Goal: Task Accomplishment & Management: Use online tool/utility

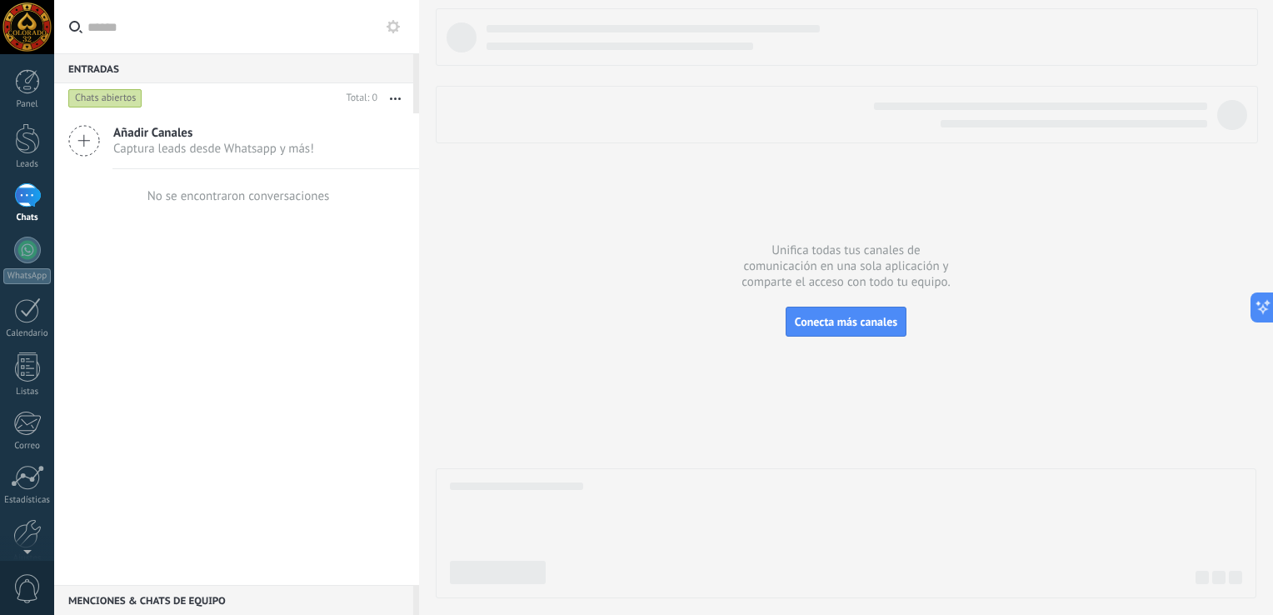
click at [393, 26] on icon at bounding box center [393, 26] width 13 height 13
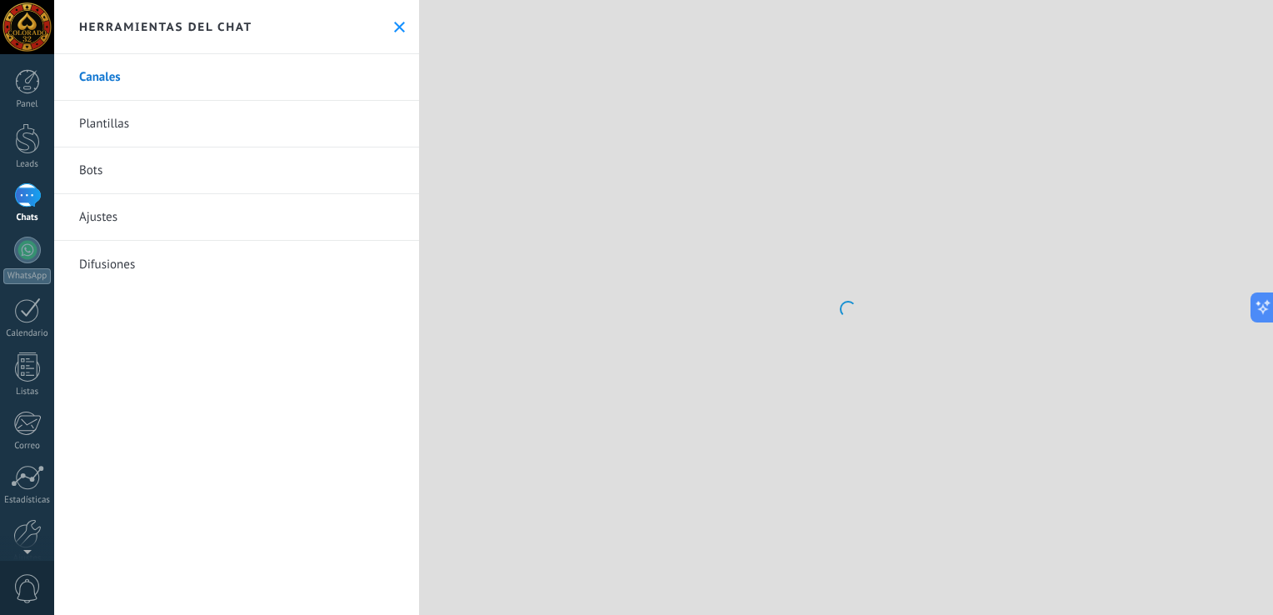
click at [103, 169] on link "Bots" at bounding box center [236, 170] width 365 height 47
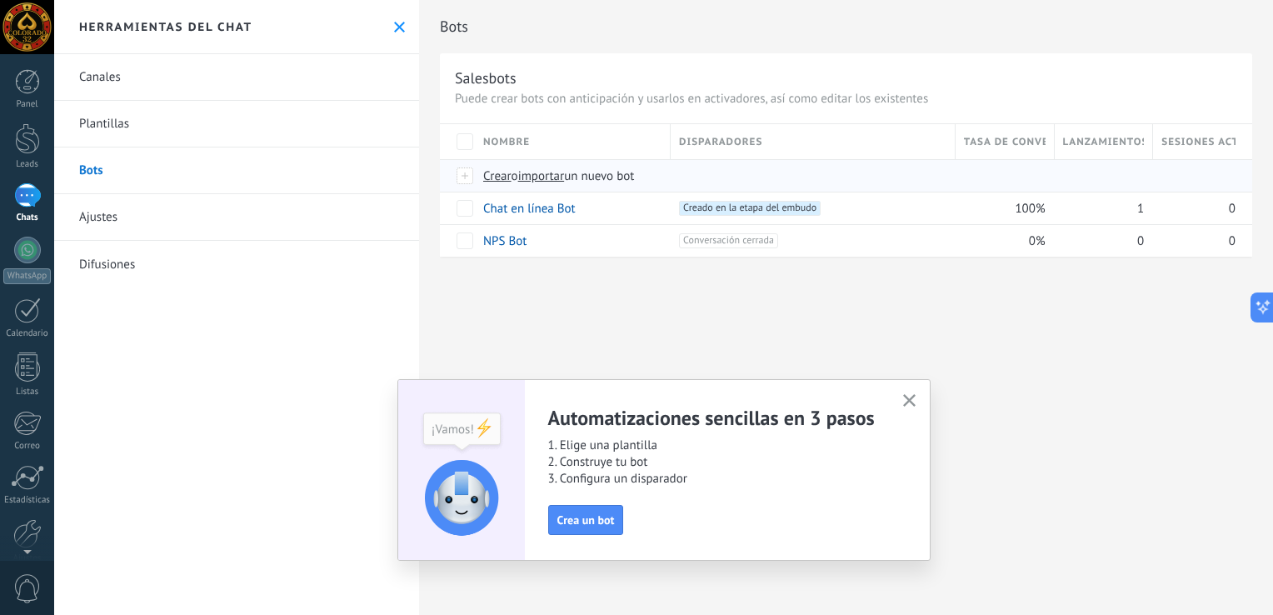
click at [543, 178] on span "importar" at bounding box center [541, 176] width 47 height 16
click at [0, 0] on input "importar un nuevo bot" at bounding box center [0, 0] width 0 height 0
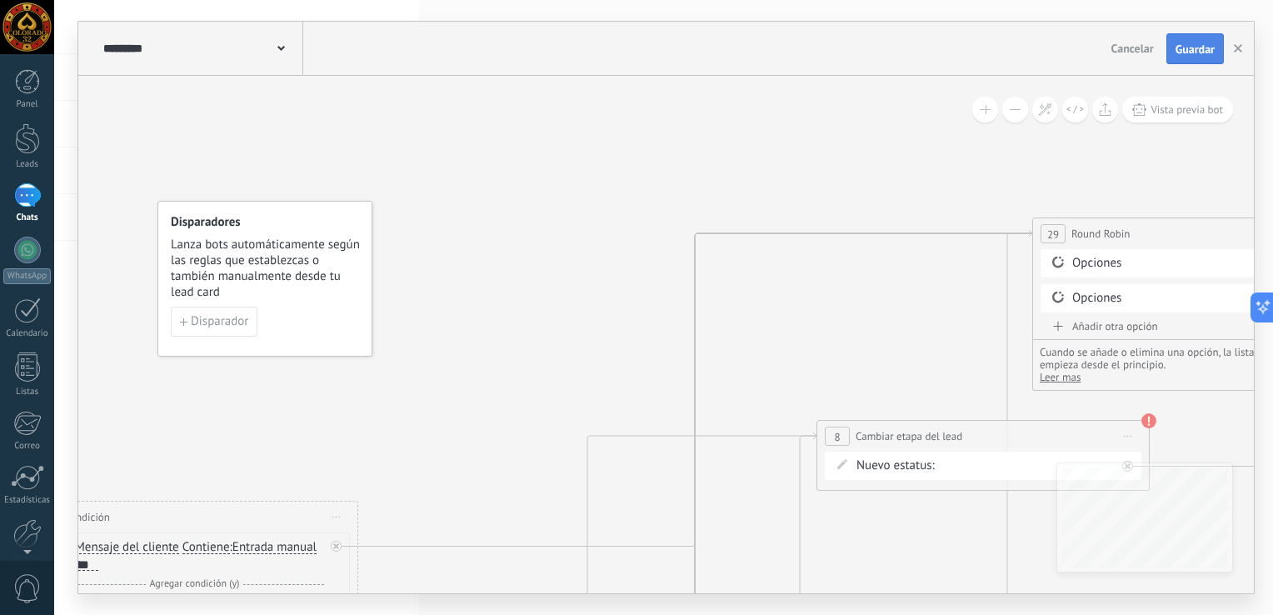
click at [1191, 51] on span "Guardar" at bounding box center [1194, 49] width 39 height 12
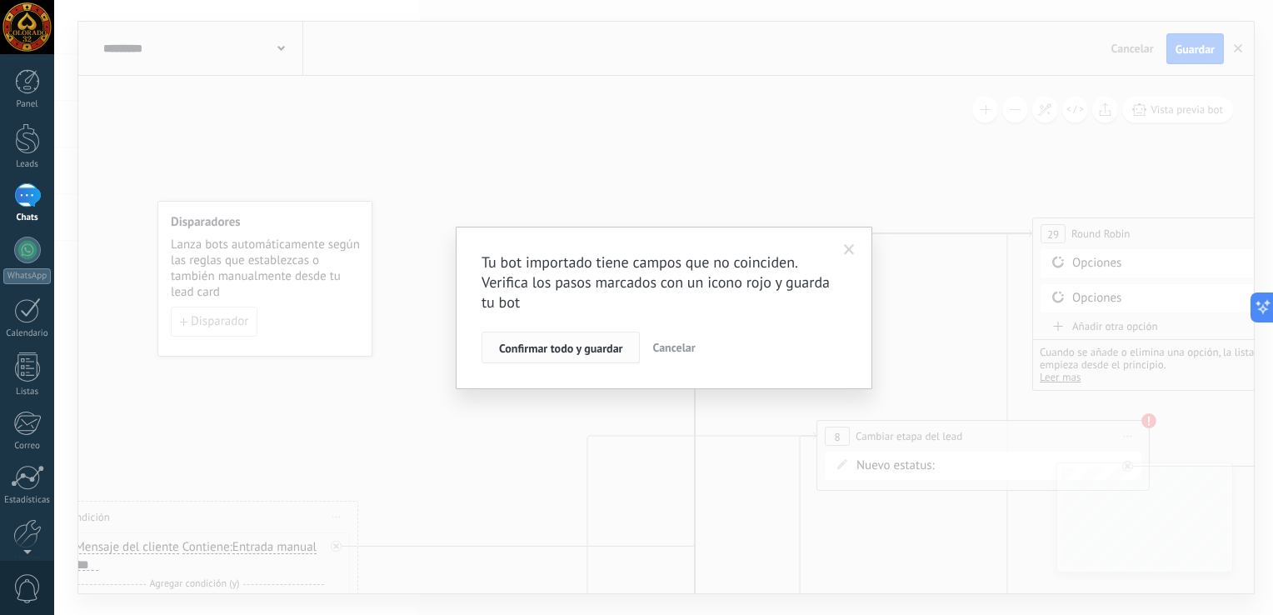
click at [580, 342] on span "Confirmar todo y guardar" at bounding box center [560, 348] width 123 height 12
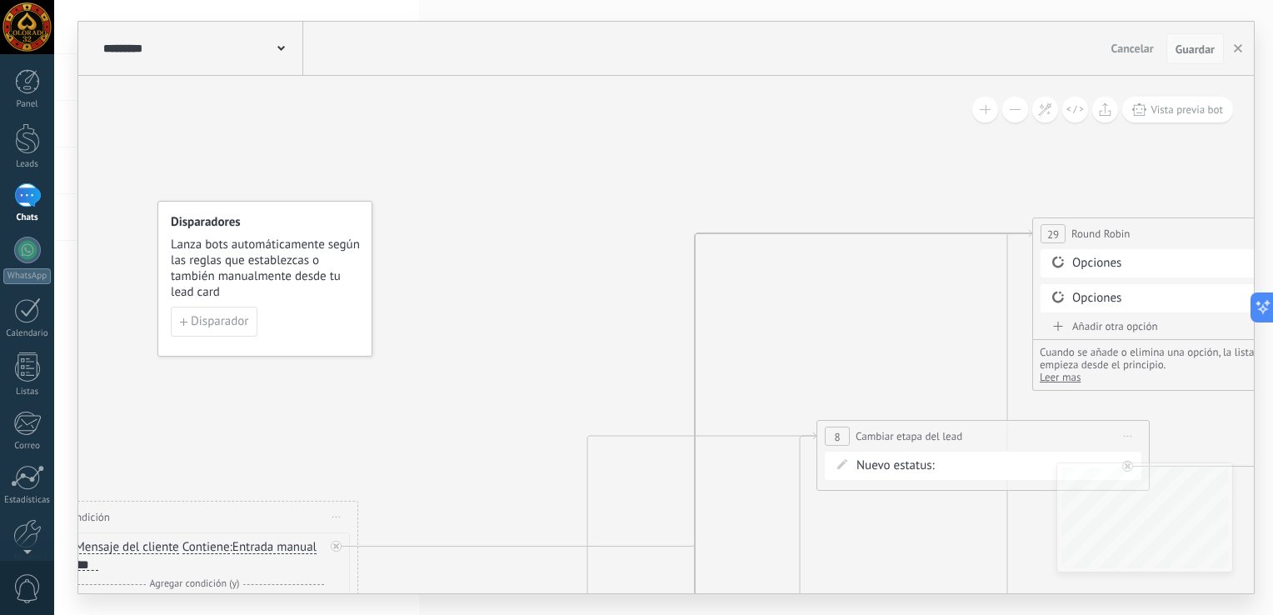
click at [1186, 51] on span "Guardar" at bounding box center [1194, 49] width 39 height 12
click at [1185, 55] on span "Guardar" at bounding box center [1194, 49] width 39 height 12
click at [1240, 48] on icon "button" at bounding box center [1238, 48] width 8 height 8
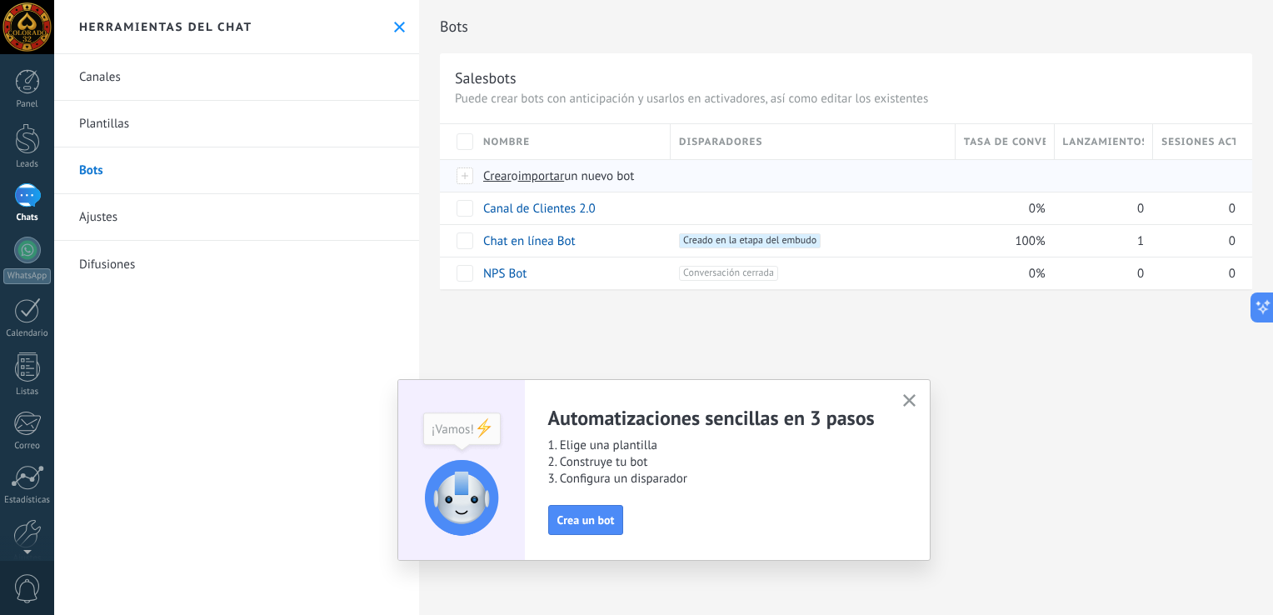
click at [546, 172] on span "importar" at bounding box center [541, 176] width 47 height 16
click at [0, 0] on input "importar un nuevo bot" at bounding box center [0, 0] width 0 height 0
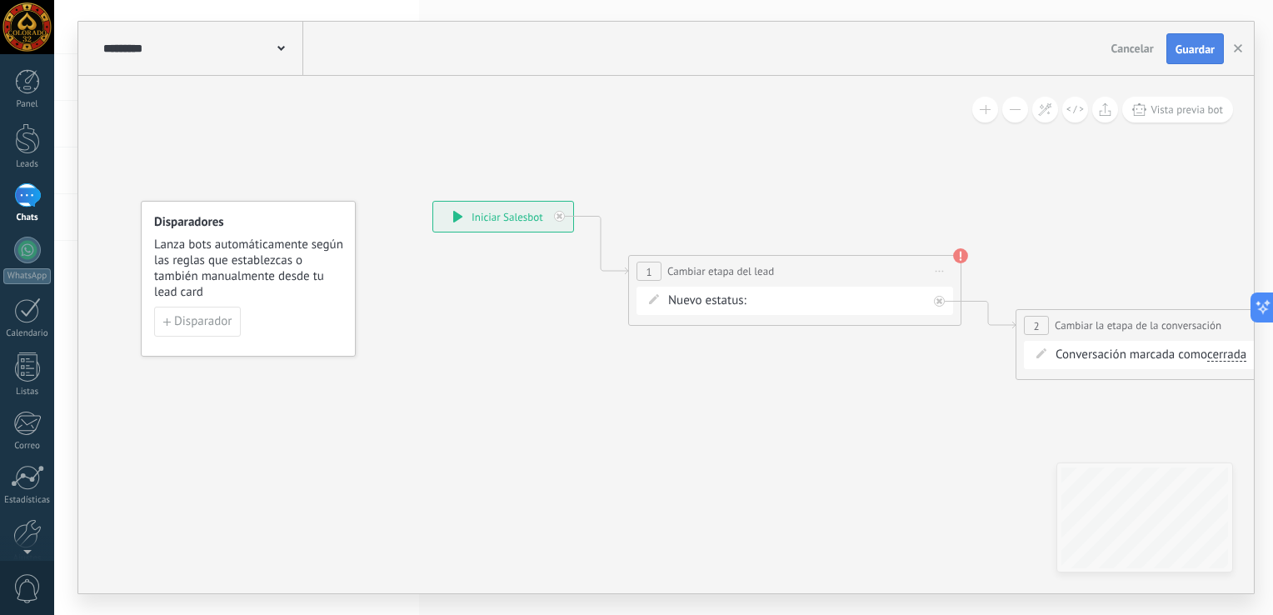
click at [1198, 52] on span "Guardar" at bounding box center [1194, 49] width 39 height 12
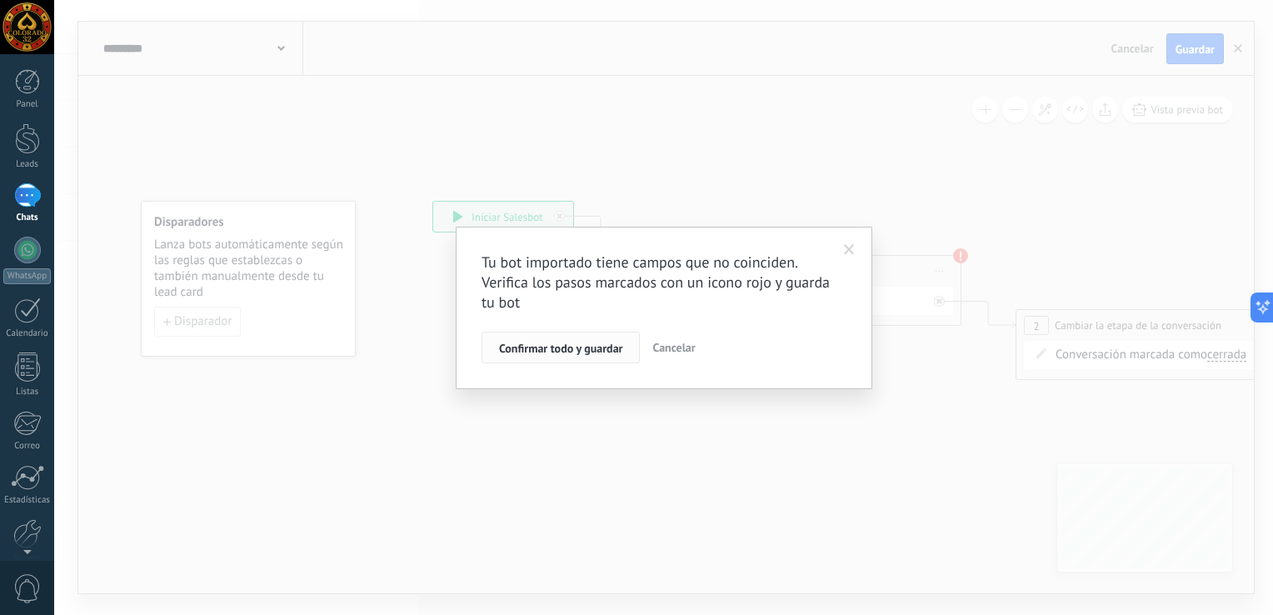
click at [581, 332] on div "Confirmar todo y guardar Cancelar" at bounding box center [663, 348] width 365 height 32
click at [572, 356] on button "Confirmar todo y guardar" at bounding box center [560, 348] width 158 height 32
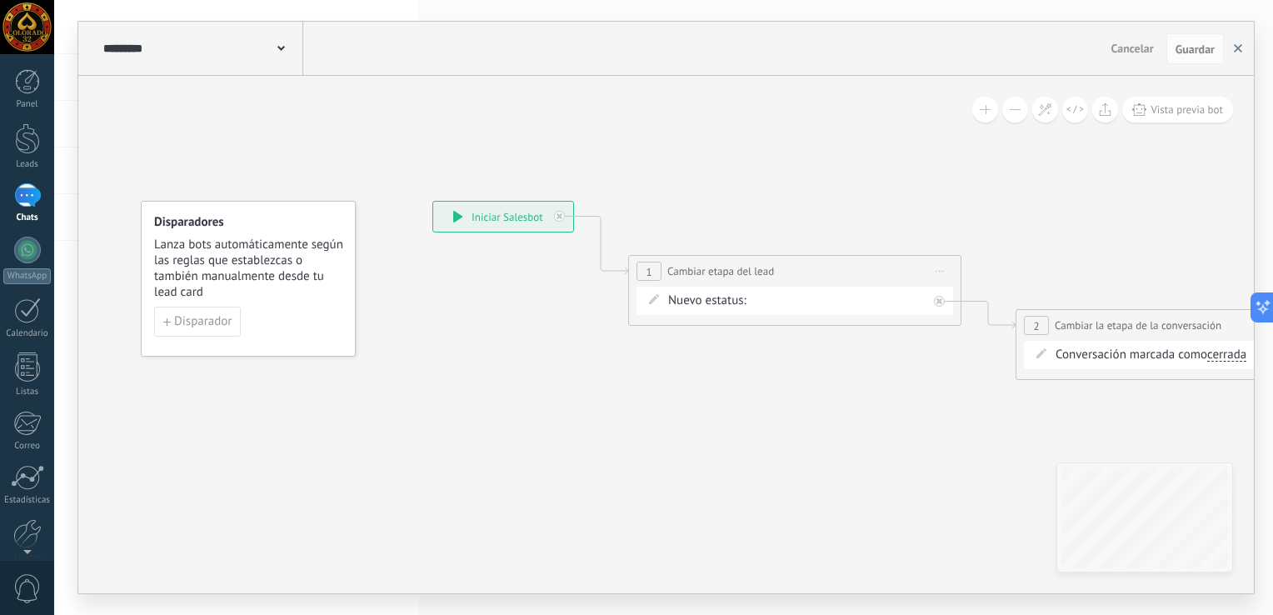
click at [1244, 52] on button "button" at bounding box center [1237, 49] width 25 height 32
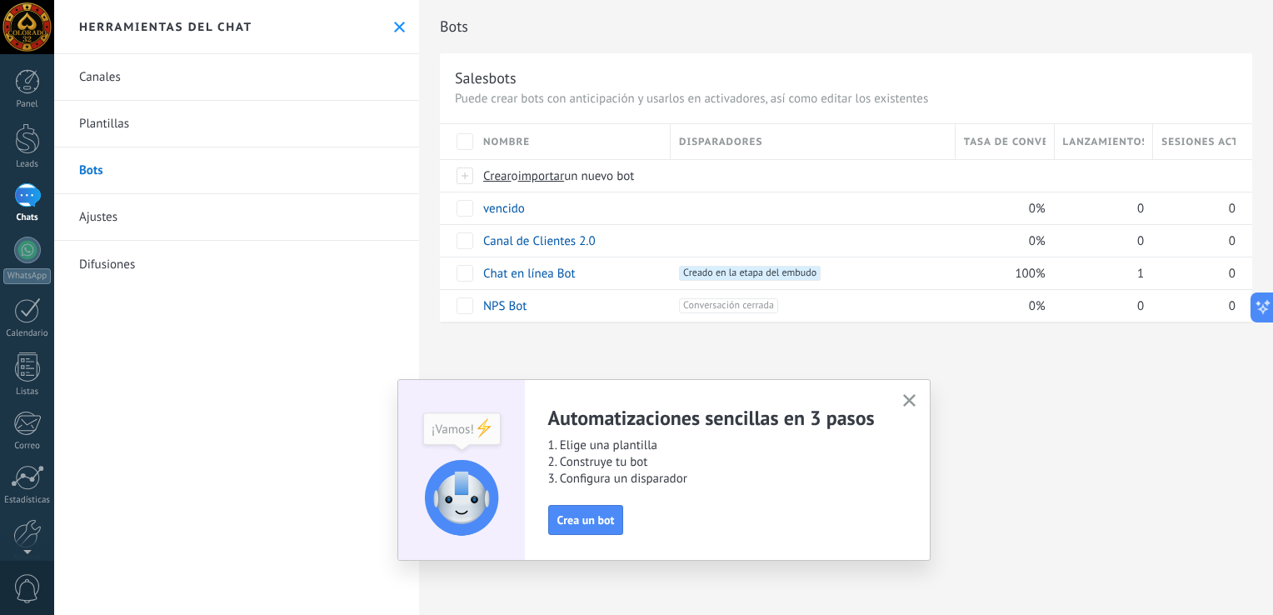
click at [904, 408] on button "button" at bounding box center [909, 401] width 21 height 22
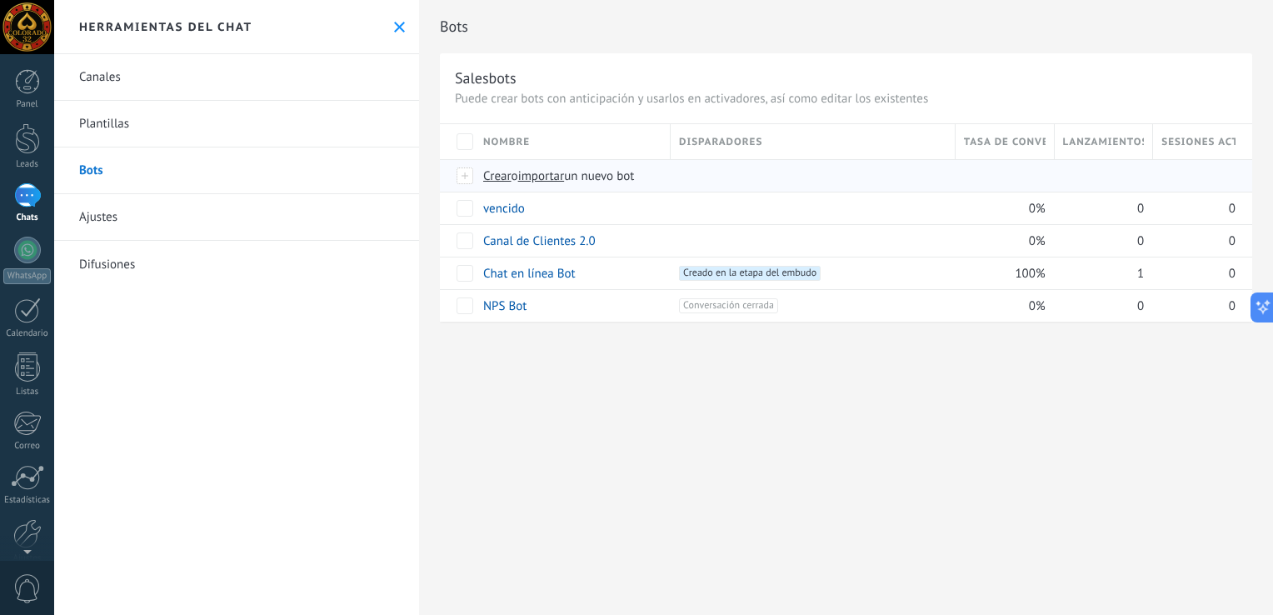
click at [554, 183] on span "importar" at bounding box center [541, 176] width 47 height 16
click at [0, 0] on input "importar un nuevo bot" at bounding box center [0, 0] width 0 height 0
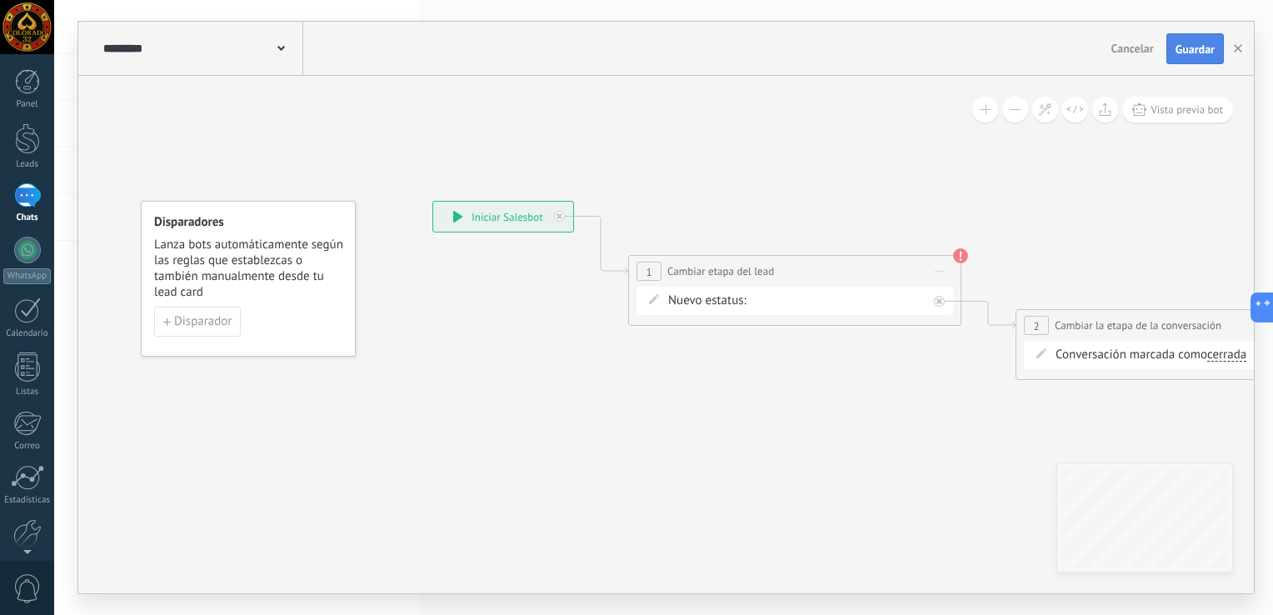
click at [1205, 52] on span "Guardar" at bounding box center [1194, 49] width 39 height 12
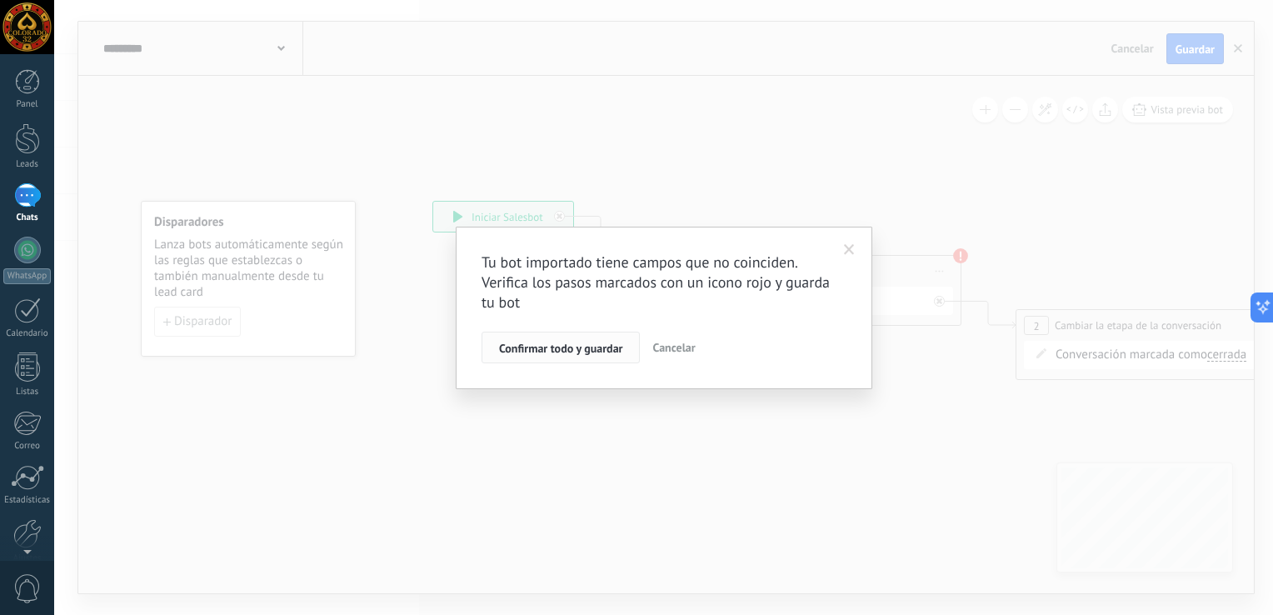
click at [587, 351] on span "Confirmar todo y guardar" at bounding box center [560, 348] width 123 height 12
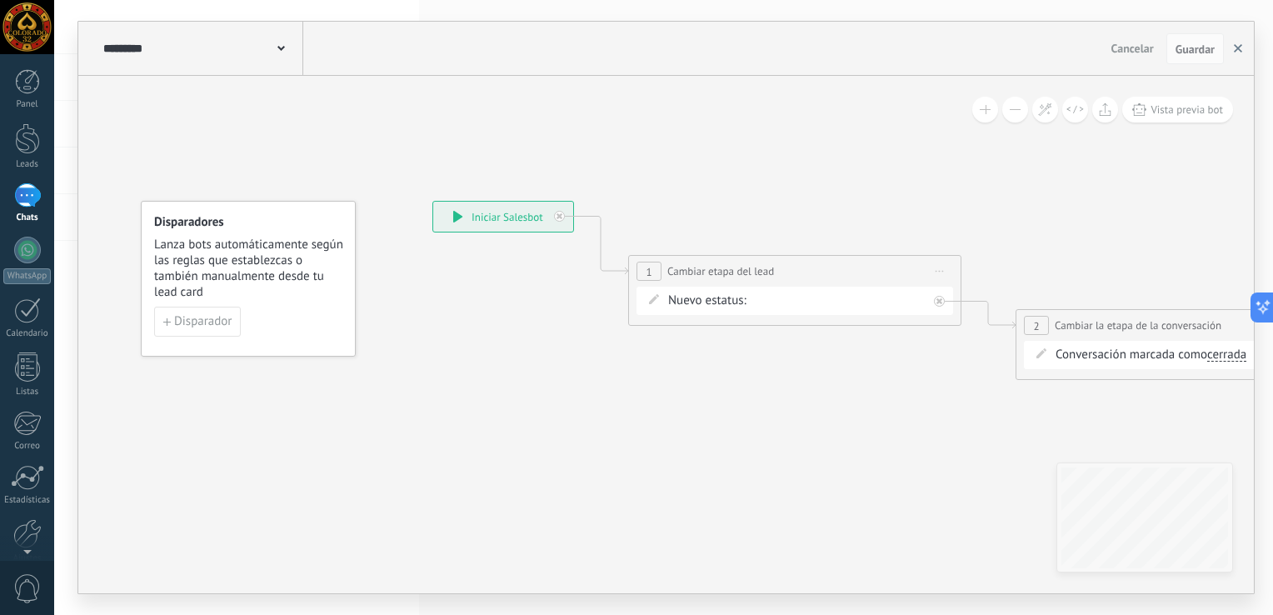
click at [1238, 52] on icon "button" at bounding box center [1238, 48] width 8 height 8
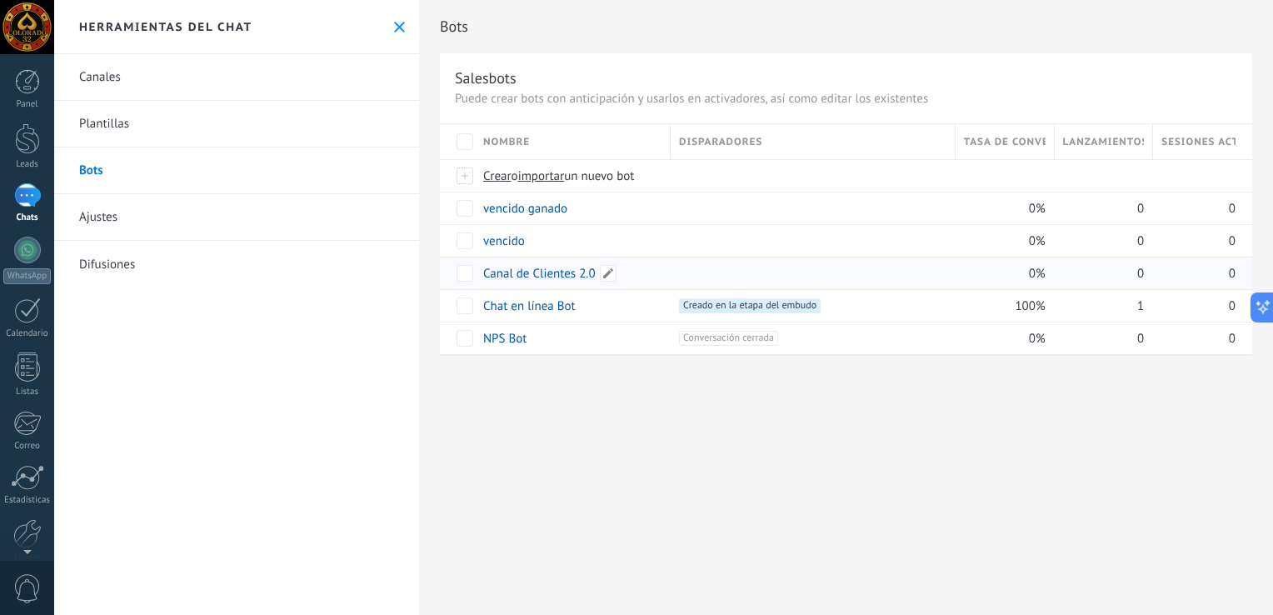
click at [545, 272] on link "Canal de Clientes 2.0" at bounding box center [539, 274] width 112 height 16
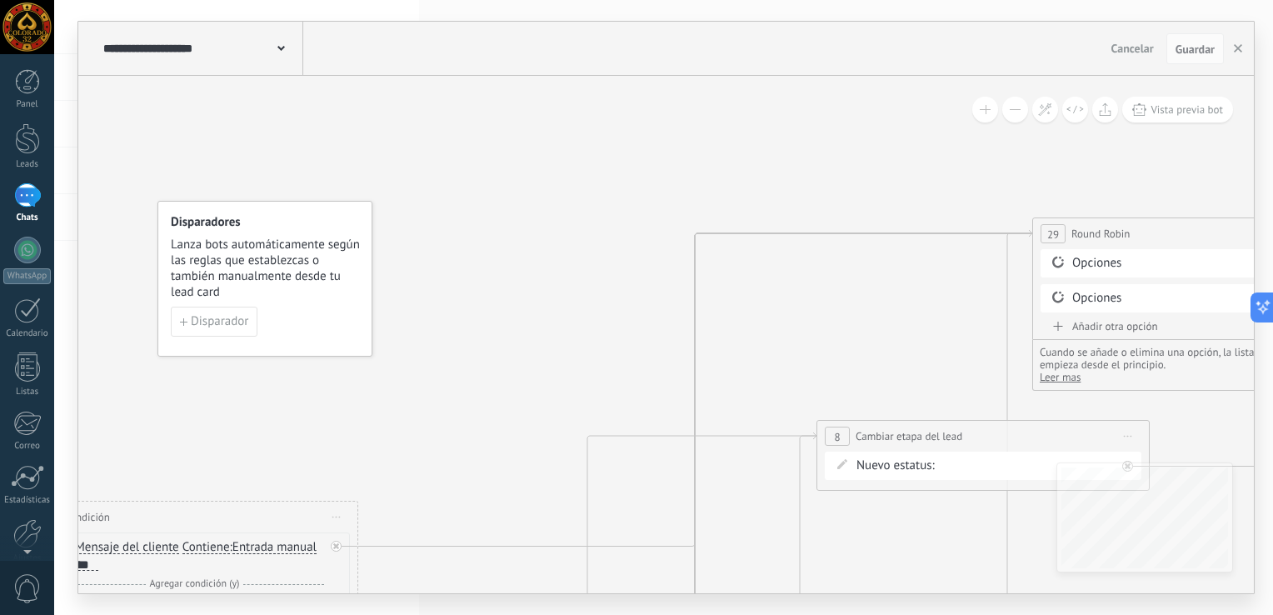
click at [1013, 120] on button at bounding box center [1015, 110] width 26 height 26
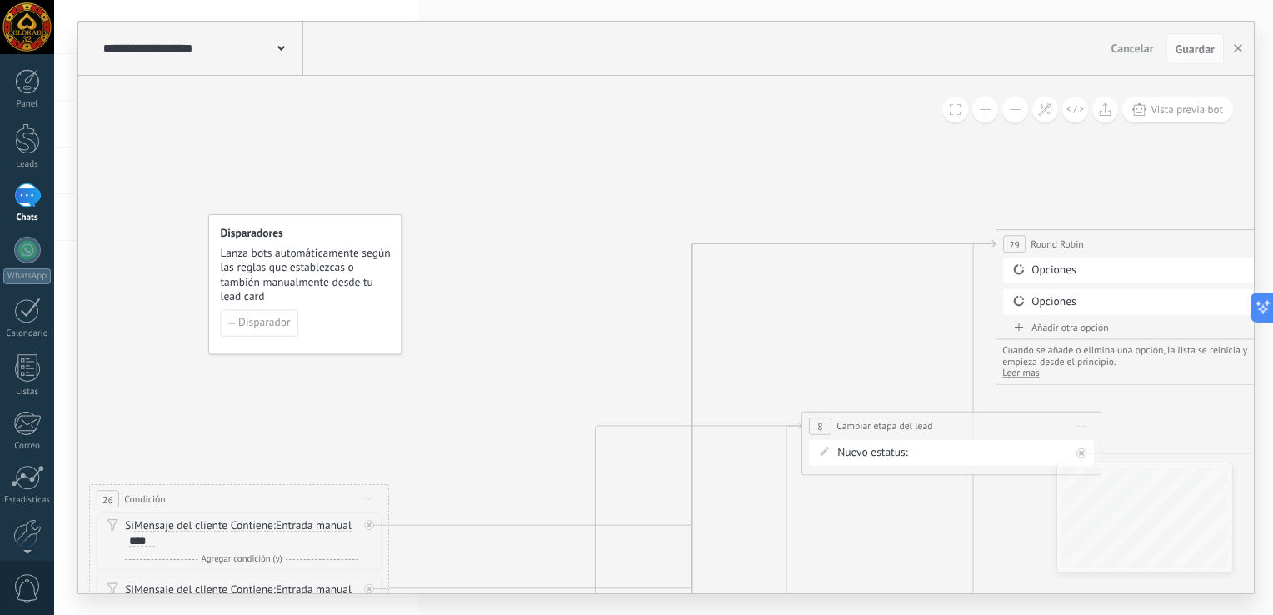
click at [1013, 120] on button at bounding box center [1015, 110] width 26 height 26
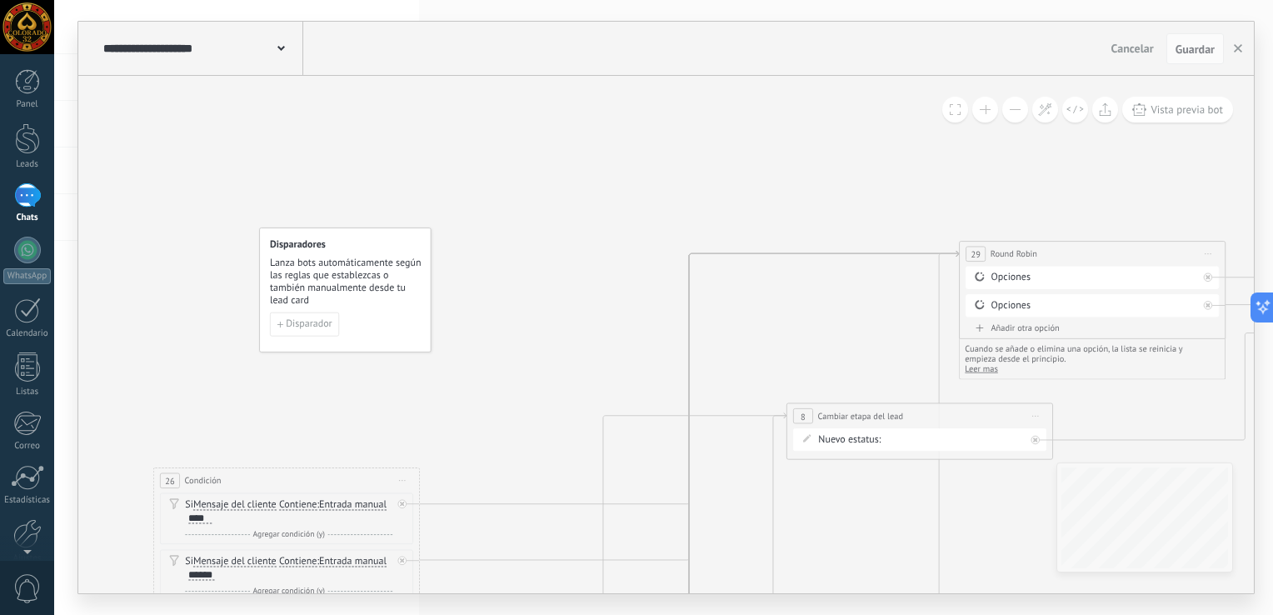
click at [1013, 120] on button at bounding box center [1015, 110] width 26 height 26
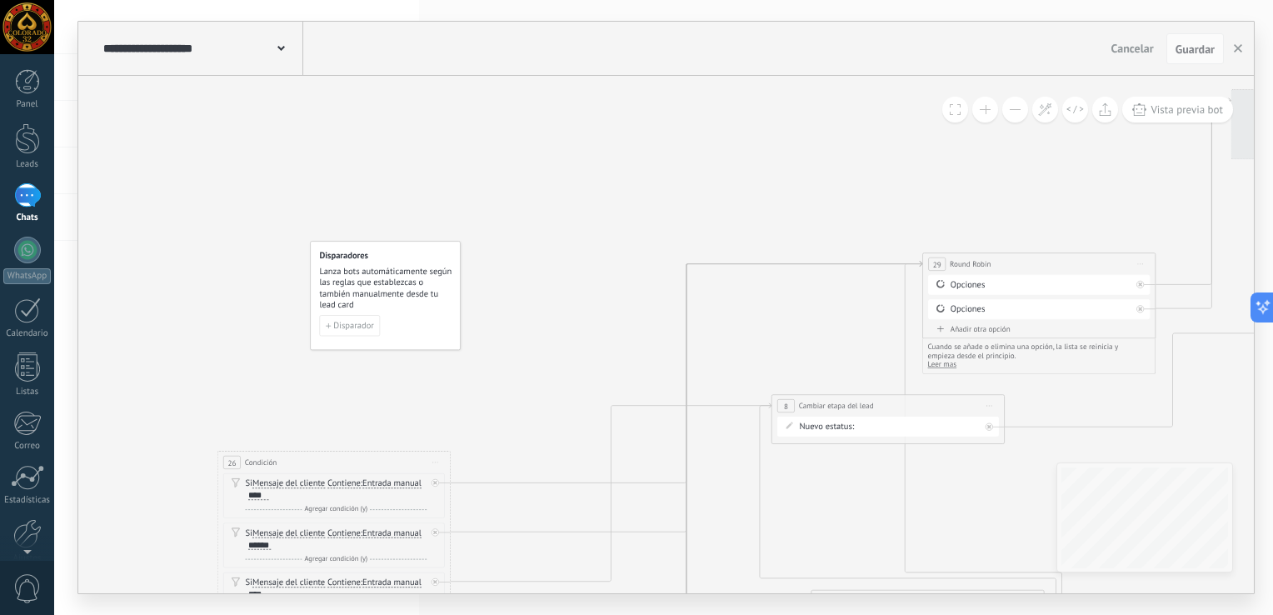
click at [1013, 120] on button at bounding box center [1015, 110] width 26 height 26
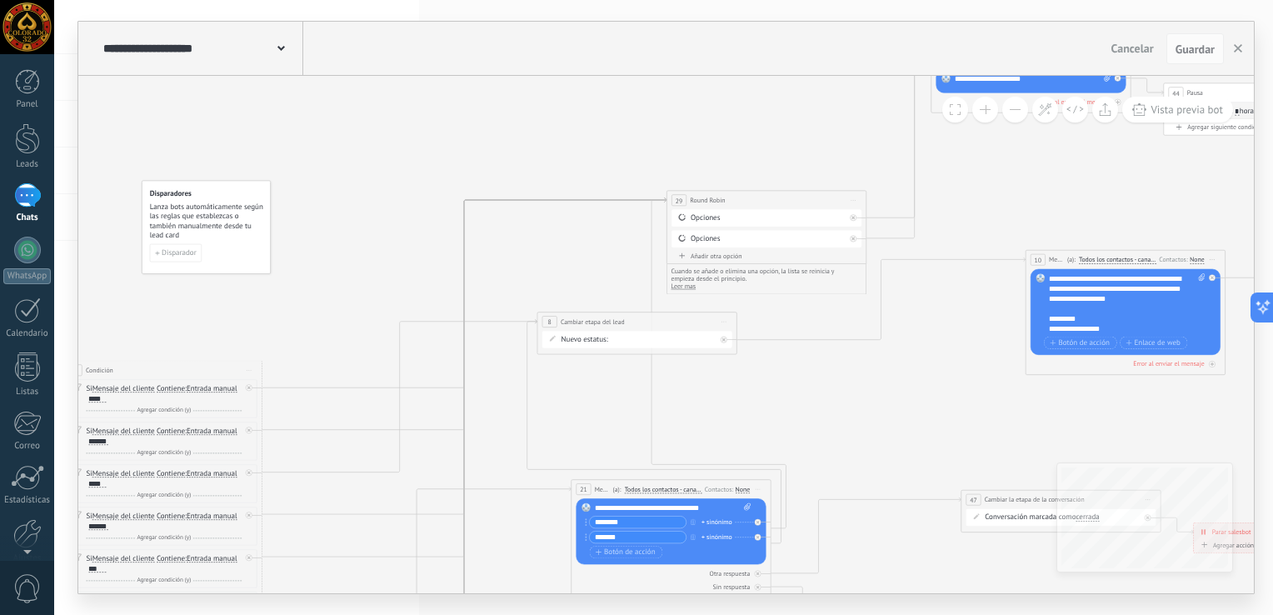
drag, startPoint x: 862, startPoint y: 207, endPoint x: 643, endPoint y: 133, distance: 231.3
click at [643, 133] on icon at bounding box center [1118, 519] width 2960 height 1474
click at [0, 0] on div "Contacto Inicial Cargar Fichas Recargas Retiros VIPs Cliente– ganado Cliente – …" at bounding box center [0, 0] width 0 height 0
click at [0, 0] on label "Retiros" at bounding box center [0, 0] width 0 height 0
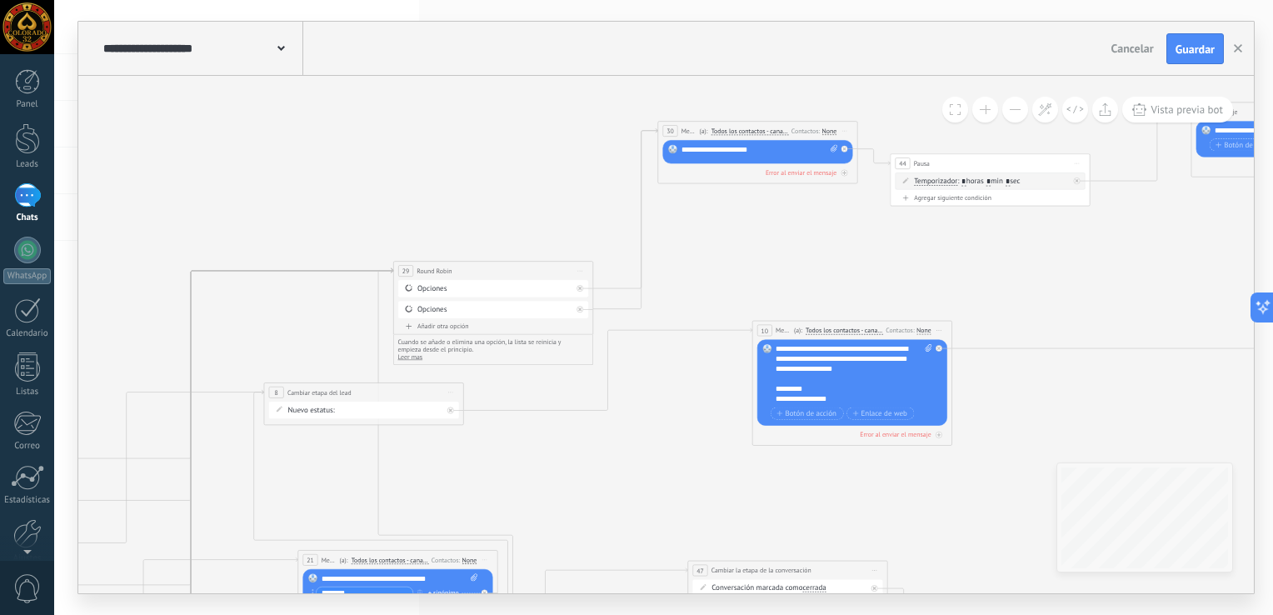
drag, startPoint x: 956, startPoint y: 285, endPoint x: 681, endPoint y: 355, distance: 284.5
click at [681, 355] on icon at bounding box center [845, 590] width 2960 height 1474
click at [1197, 60] on button "Guardar" at bounding box center [1194, 49] width 57 height 32
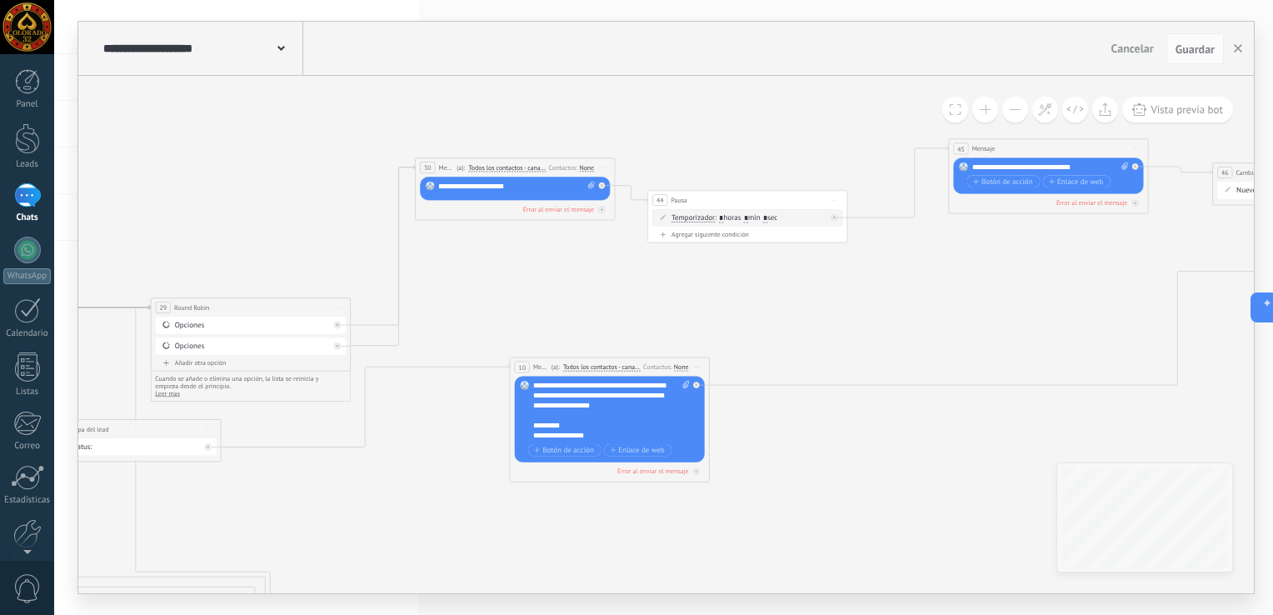
drag, startPoint x: 1107, startPoint y: 266, endPoint x: 867, endPoint y: 302, distance: 242.7
click at [867, 302] on icon at bounding box center [603, 626] width 2960 height 1474
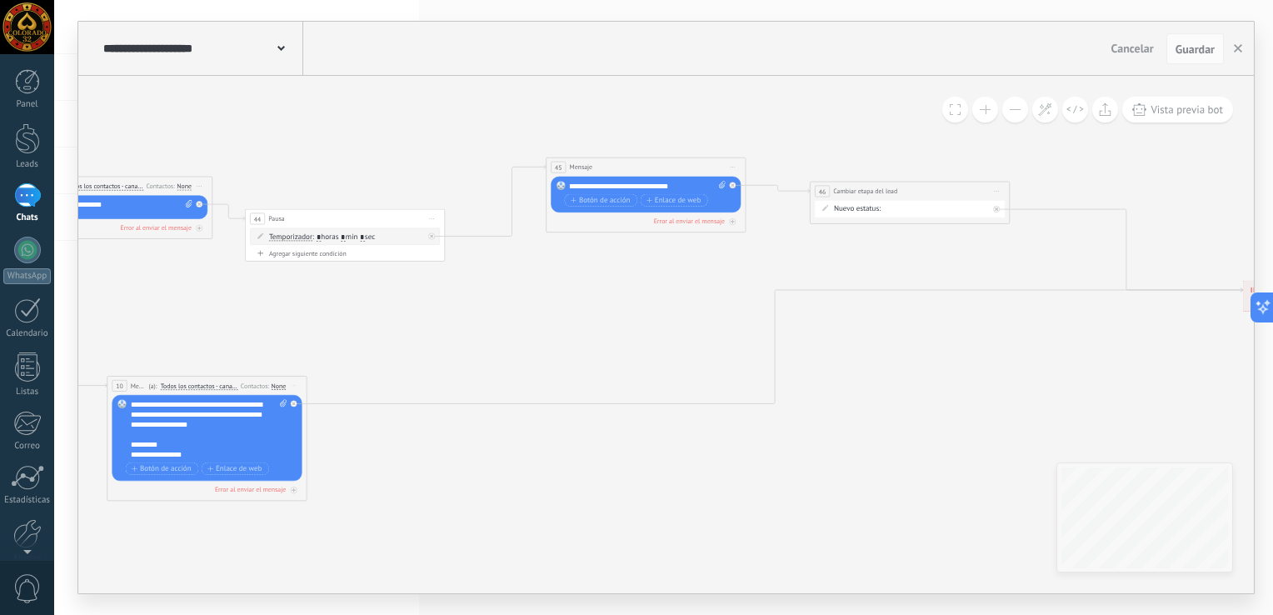
drag, startPoint x: 1096, startPoint y: 329, endPoint x: 695, endPoint y: 348, distance: 402.0
click at [918, 212] on form "Nuevo estatus: Contacto Inicial Cargar Fichas Recargas Retiros VIPs Cliente– ga…" at bounding box center [913, 209] width 156 height 10
click at [1000, 210] on div at bounding box center [998, 210] width 7 height 7
click at [998, 194] on span "Iniciar vista previa aquí Cambiar nombre Duplicar [GEOGRAPHIC_DATA]" at bounding box center [998, 191] width 16 height 14
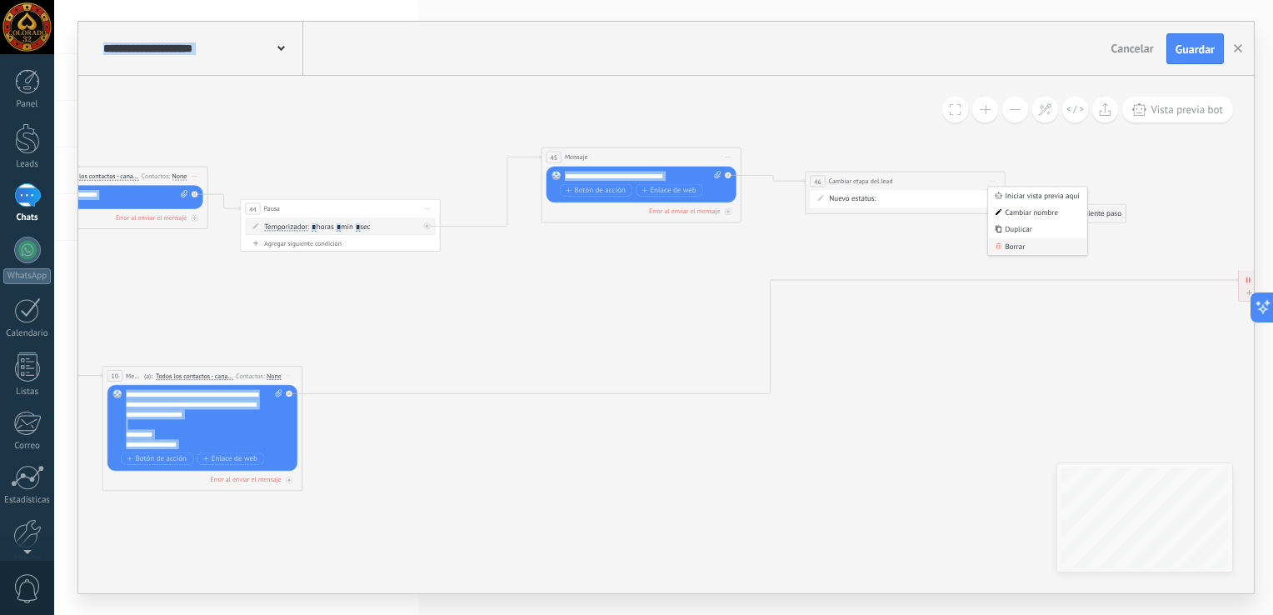
drag, startPoint x: 1024, startPoint y: 266, endPoint x: 1018, endPoint y: 256, distance: 11.6
click at [1018, 256] on icon at bounding box center [196, 588] width 2960 height 1380
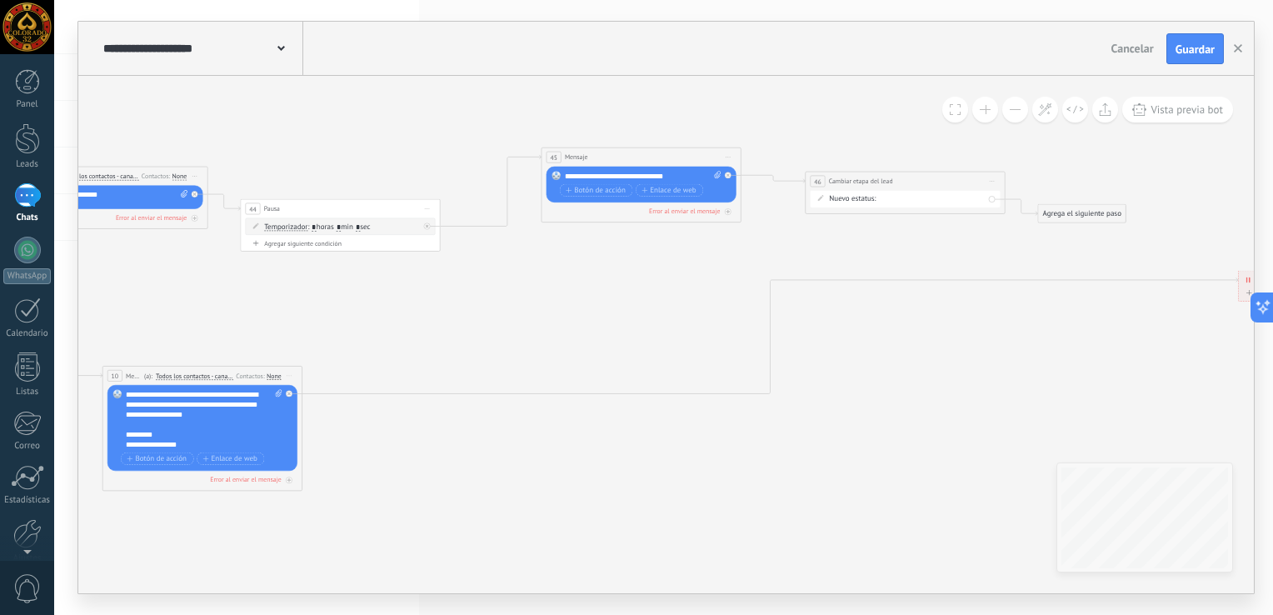
click at [1018, 256] on icon at bounding box center [196, 588] width 2960 height 1380
click at [990, 178] on span "Iniciar vista previa aquí Cambiar nombre Duplicar [GEOGRAPHIC_DATA]" at bounding box center [992, 181] width 16 height 14
click at [1015, 244] on div "Borrar" at bounding box center [1037, 246] width 99 height 17
click at [837, 188] on div "Agrega el siguiente paso" at bounding box center [817, 190] width 87 height 17
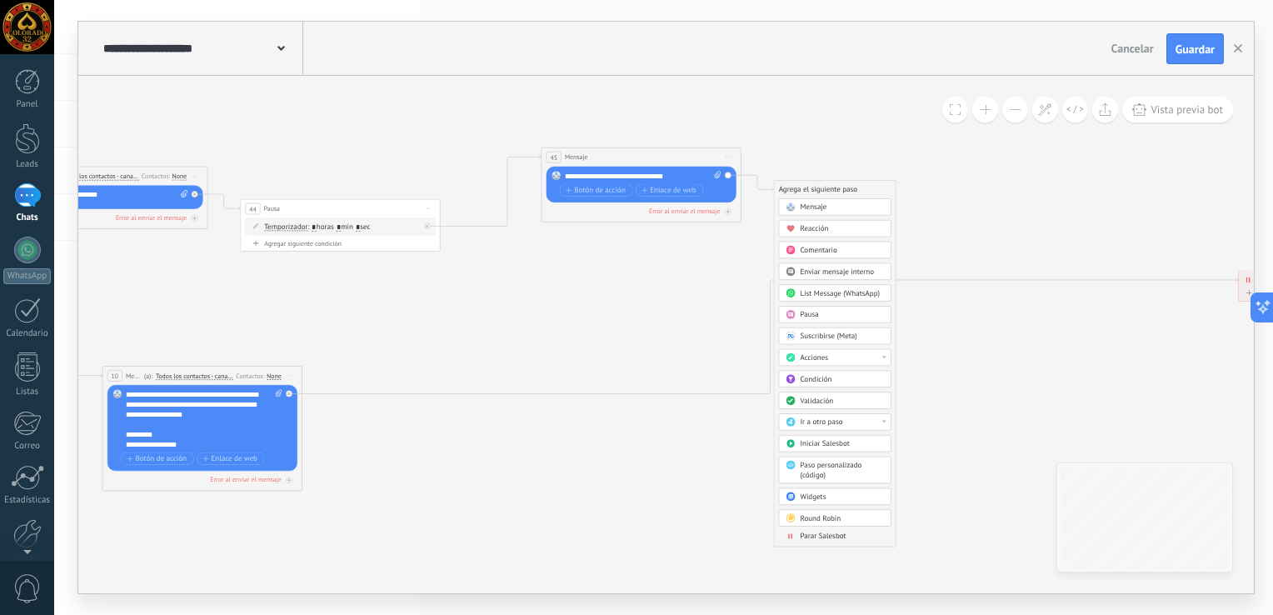
click at [853, 359] on div "Acciones" at bounding box center [842, 358] width 84 height 10
click at [853, 413] on div "Cambiar etapa del lead" at bounding box center [835, 409] width 112 height 17
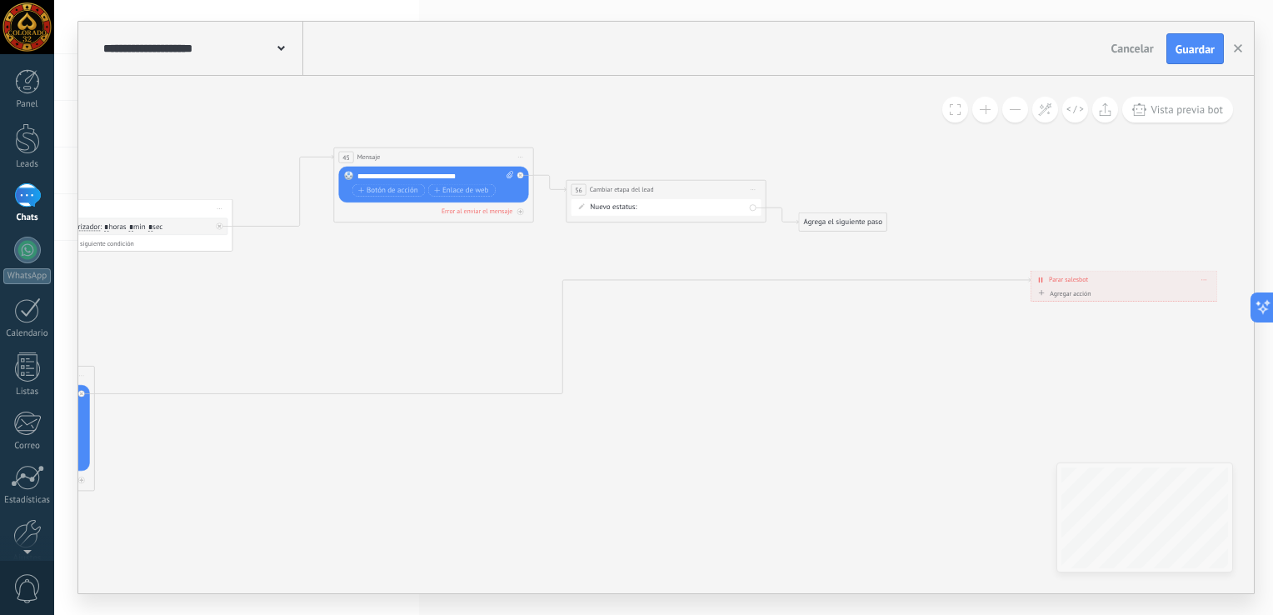
click at [0, 0] on div "Contacto Inicial Cargar Fichas Recargas Retiros VIPs Cliente– ganado Cliente – …" at bounding box center [0, 0] width 0 height 0
click at [0, 0] on label "Recargas" at bounding box center [0, 0] width 0 height 0
drag, startPoint x: 858, startPoint y: 221, endPoint x: 1113, endPoint y: 290, distance: 264.1
click at [1018, 105] on button at bounding box center [1015, 110] width 26 height 26
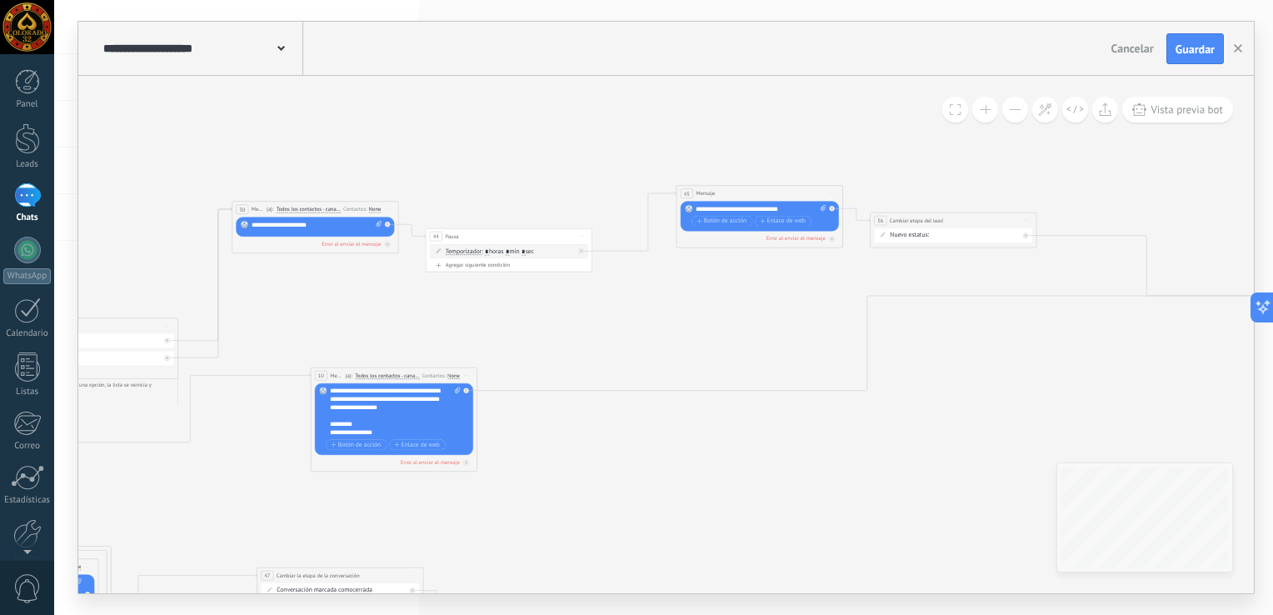
drag, startPoint x: 357, startPoint y: 358, endPoint x: 644, endPoint y: 365, distance: 287.5
click at [644, 365] on icon at bounding box center [388, 553] width 2466 height 1150
drag, startPoint x: 796, startPoint y: 208, endPoint x: 661, endPoint y: 214, distance: 135.1
click at [334, 224] on div "**********" at bounding box center [317, 225] width 131 height 8
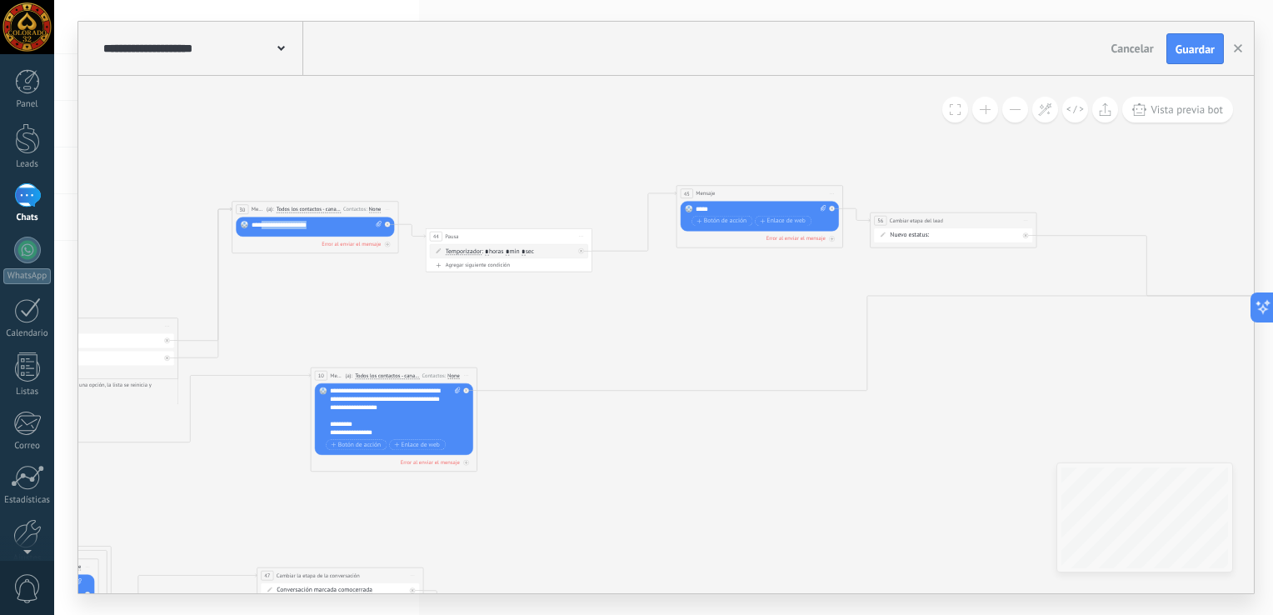
drag, startPoint x: 334, startPoint y: 224, endPoint x: 265, endPoint y: 227, distance: 69.2
click at [265, 227] on div "**********" at bounding box center [317, 225] width 131 height 8
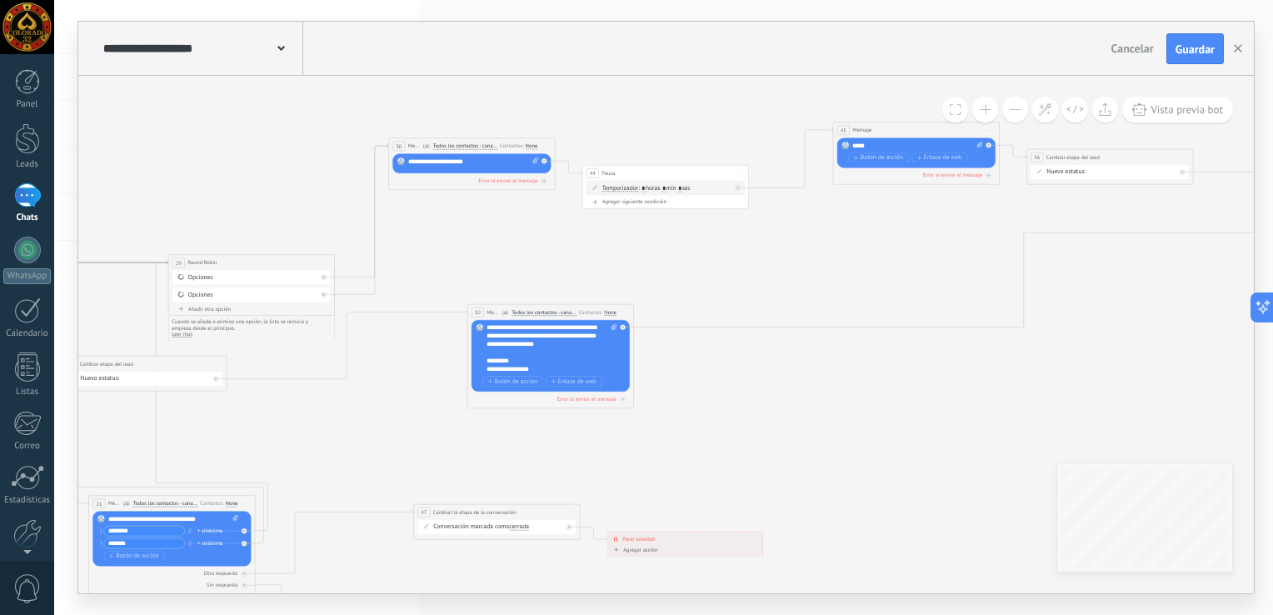
drag, startPoint x: 590, startPoint y: 484, endPoint x: 746, endPoint y: 421, distance: 168.9
click at [746, 421] on icon at bounding box center [544, 489] width 2466 height 1150
click at [557, 345] on div "**********" at bounding box center [551, 349] width 131 height 50
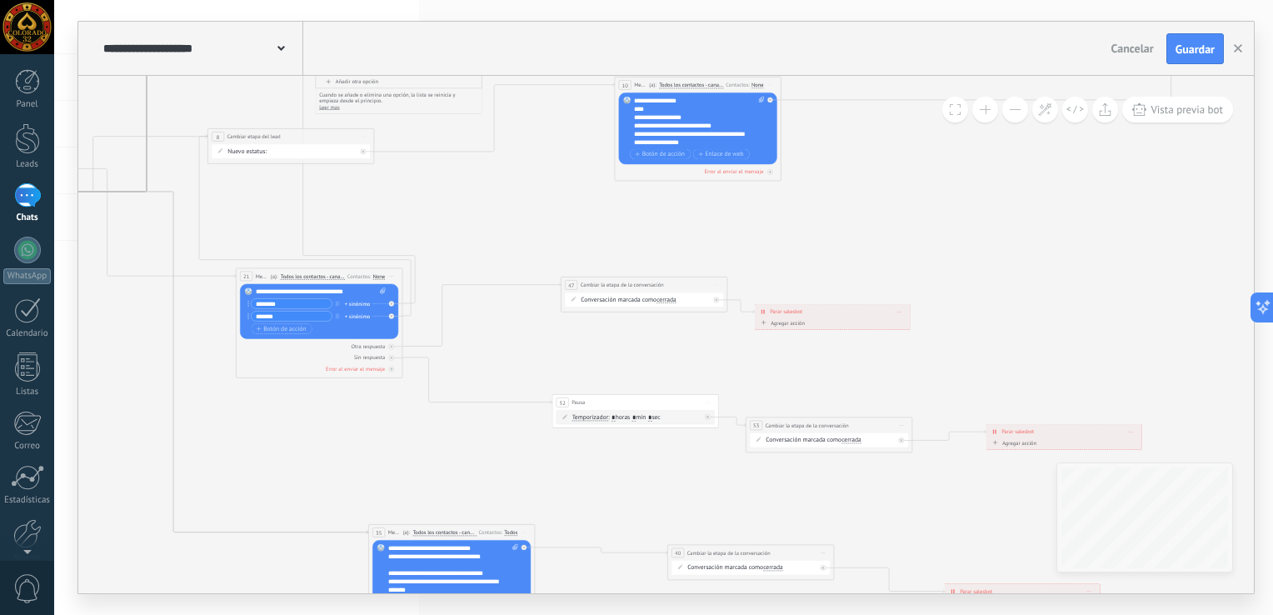
drag, startPoint x: 730, startPoint y: 445, endPoint x: 877, endPoint y: 217, distance: 271.7
click at [877, 217] on icon at bounding box center [692, 262] width 2466 height 1150
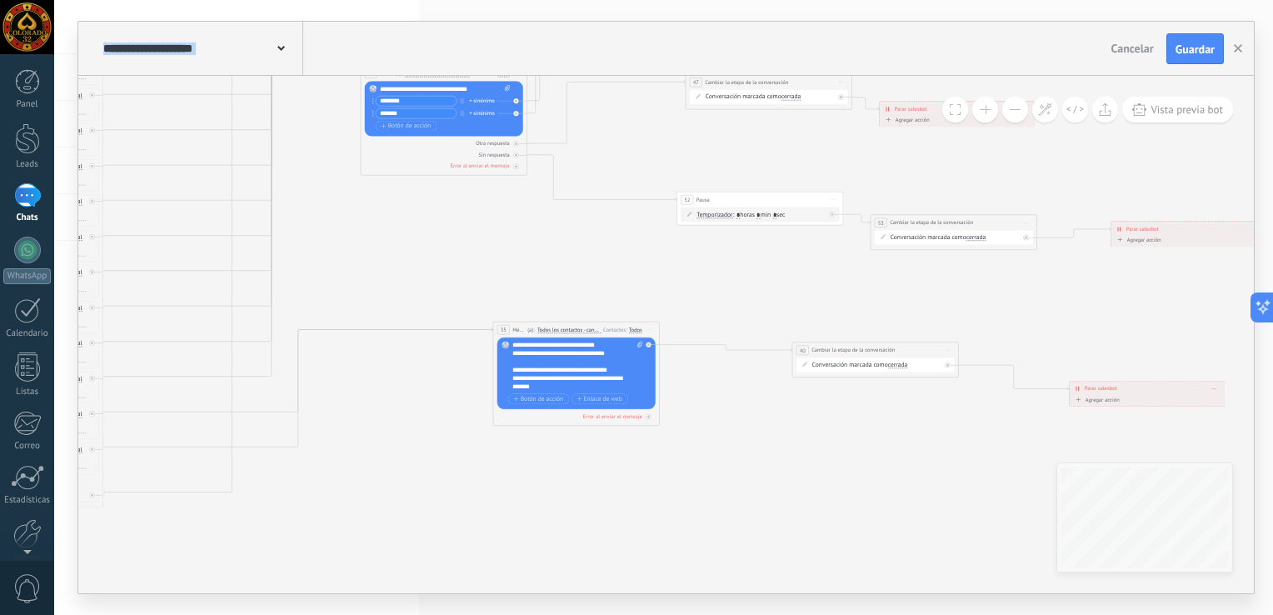
drag, startPoint x: 708, startPoint y: 484, endPoint x: 853, endPoint y: 282, distance: 248.3
click at [853, 282] on icon at bounding box center [817, 59] width 2466 height 1150
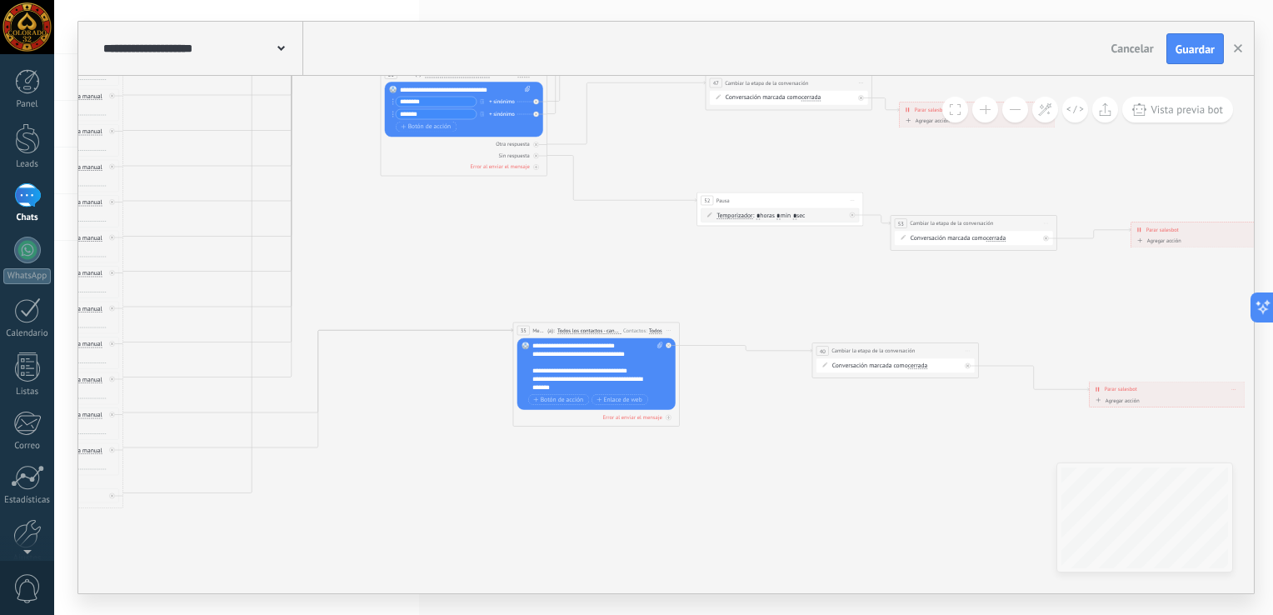
click at [597, 362] on div "**********" at bounding box center [597, 367] width 131 height 50
click at [1188, 57] on button "Guardar" at bounding box center [1194, 49] width 57 height 32
click at [1241, 52] on icon "button" at bounding box center [1238, 48] width 8 height 8
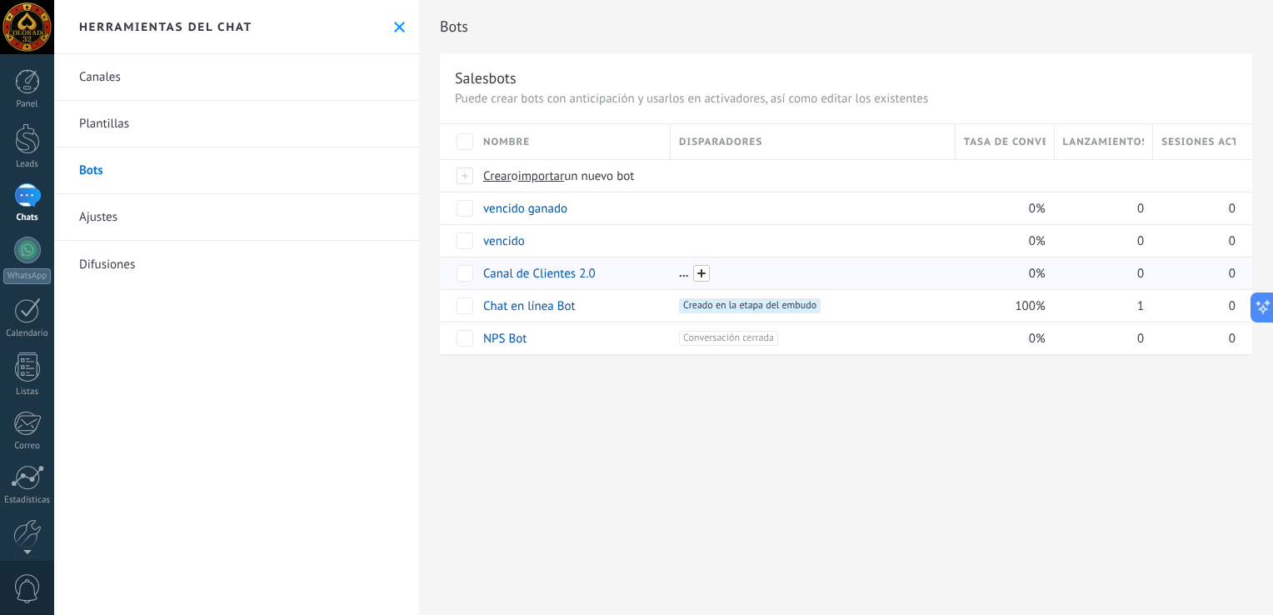
click at [701, 273] on span at bounding box center [701, 273] width 17 height 17
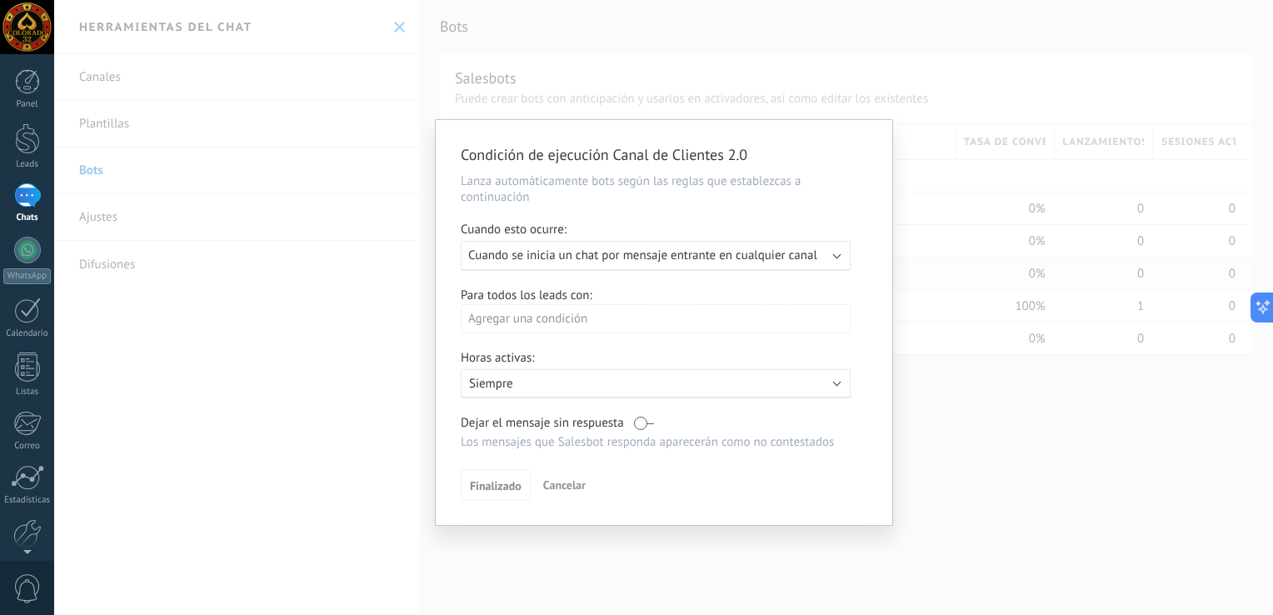
click at [621, 312] on div "Agregar una condición" at bounding box center [656, 318] width 390 height 29
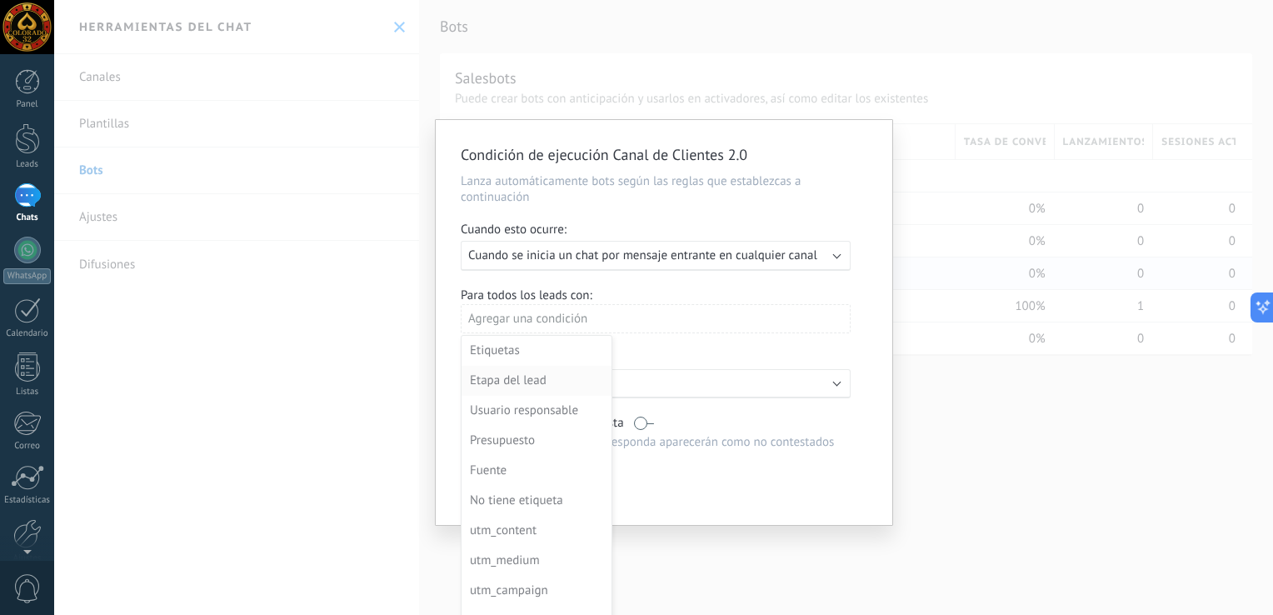
click at [530, 377] on div "Etapa del lead" at bounding box center [535, 380] width 130 height 23
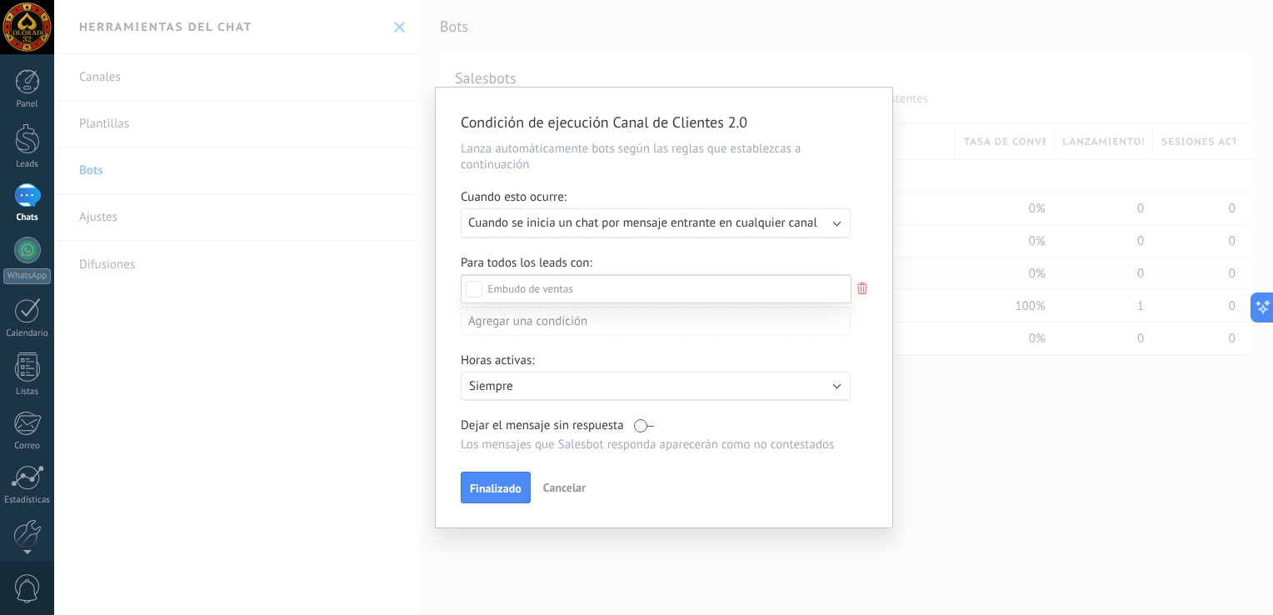
click at [714, 183] on div at bounding box center [663, 307] width 1219 height 615
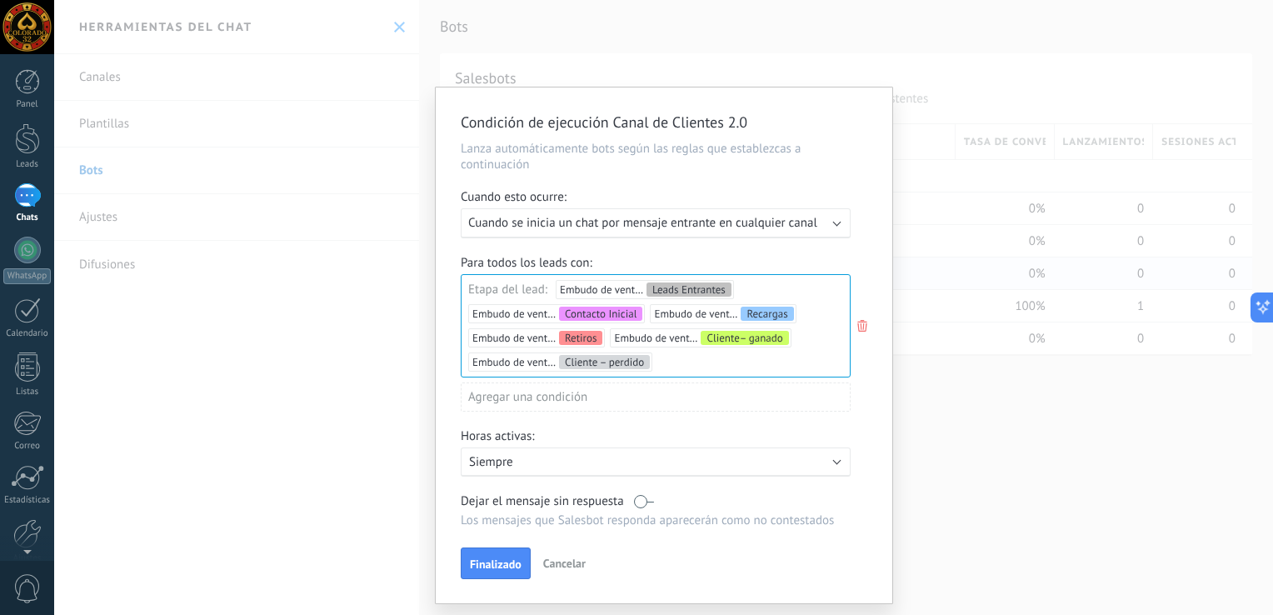
click at [555, 402] on div "Agregar una condición" at bounding box center [656, 396] width 390 height 29
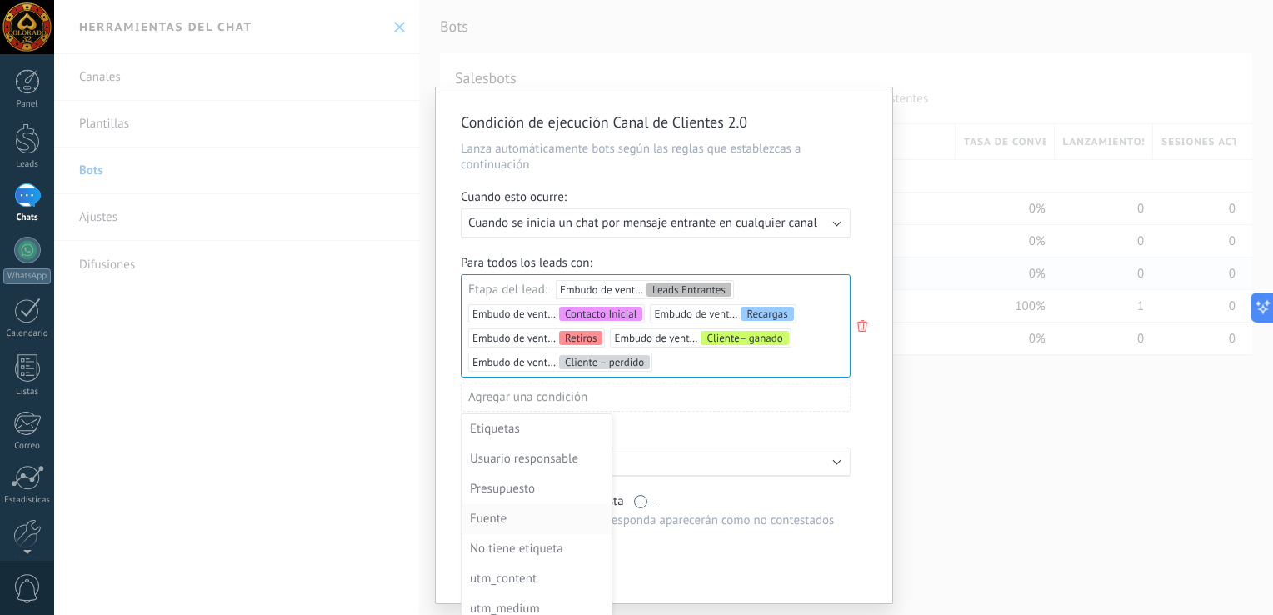
click at [495, 528] on div "Fuente" at bounding box center [535, 518] width 130 height 23
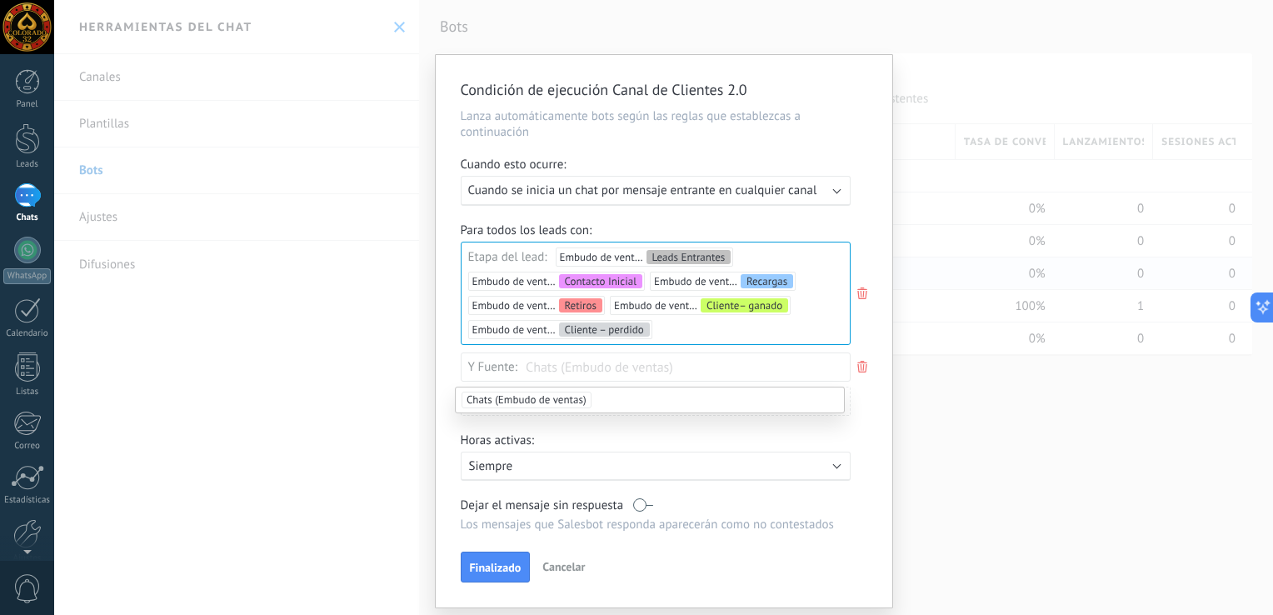
click at [586, 405] on span "Chats (Embudo de ventas)" at bounding box center [526, 400] width 130 height 17
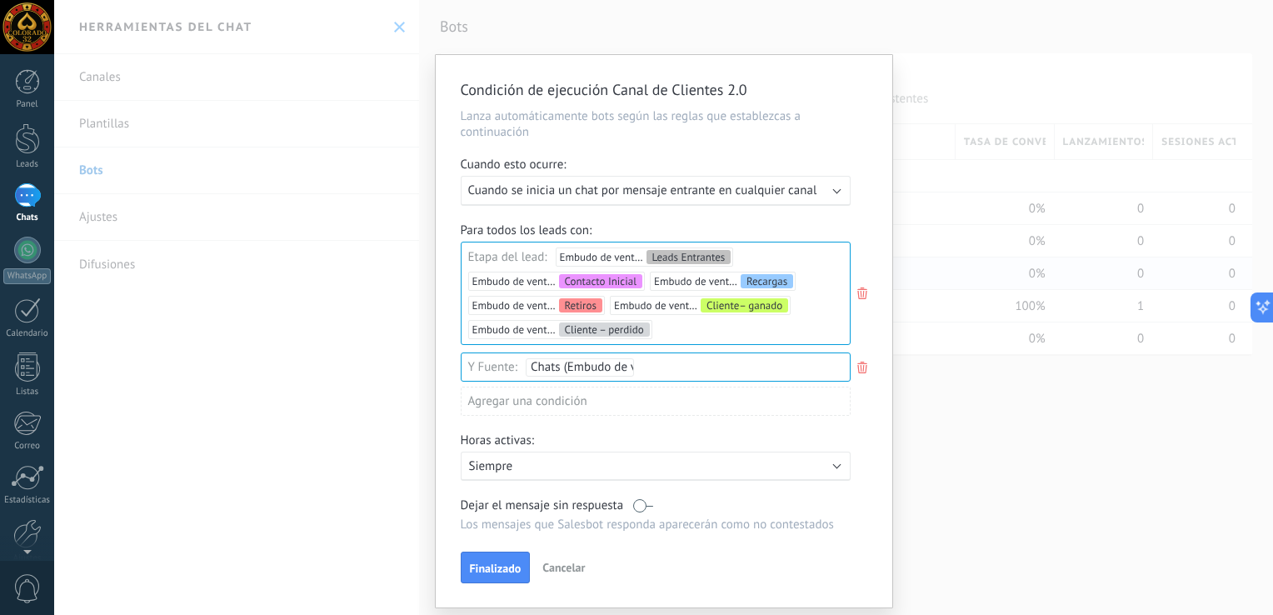
click at [669, 434] on div "Horas activas:" at bounding box center [664, 441] width 407 height 19
click at [495, 571] on span "Finalizado" at bounding box center [496, 568] width 52 height 12
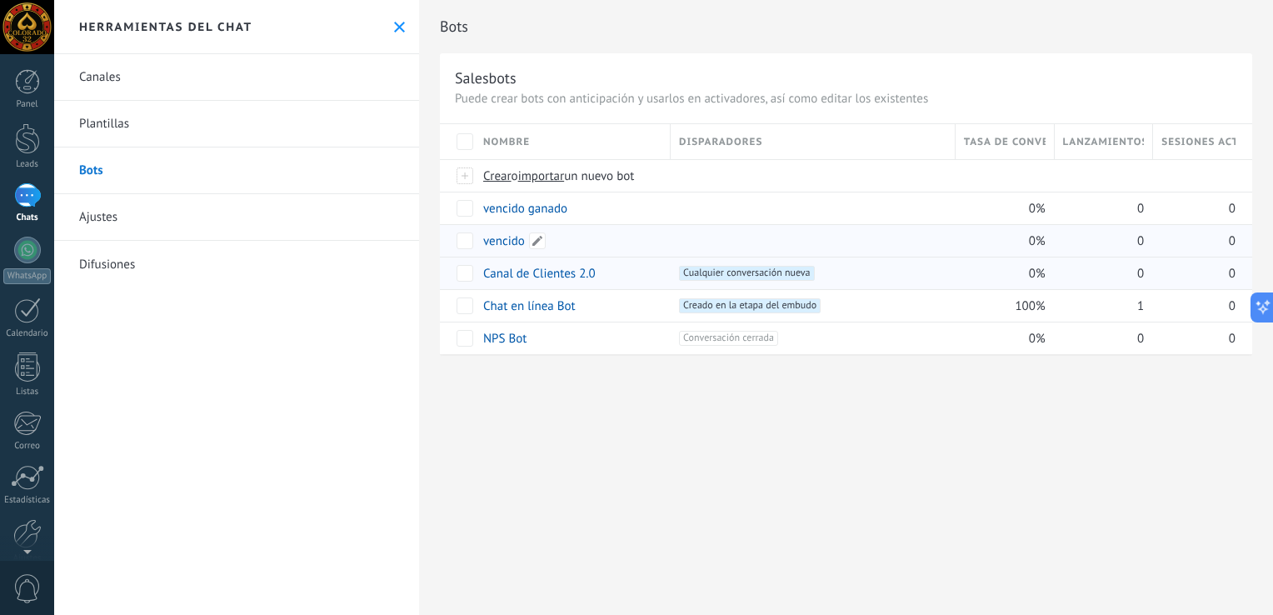
click at [513, 243] on link "vencido" at bounding box center [504, 241] width 42 height 16
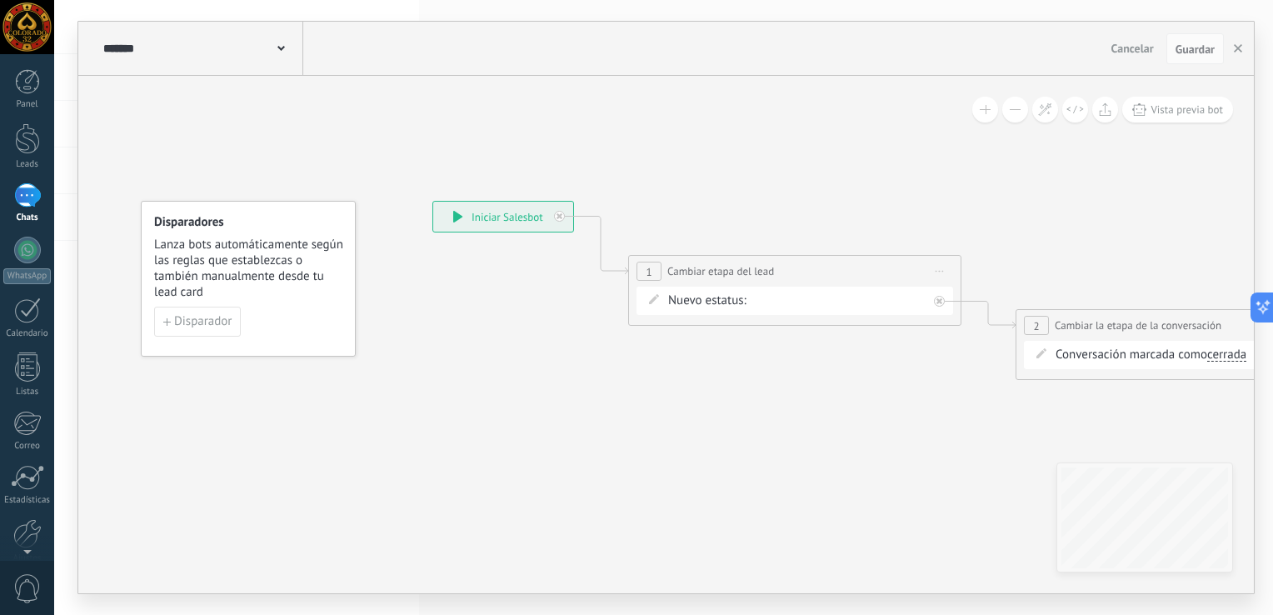
click at [0, 0] on div "Contacto Inicial Cargar Fichas Recargas Retiros VIPs Cliente– ganado Cliente – …" at bounding box center [0, 0] width 0 height 0
click at [0, 0] on label "Cliente – perdido" at bounding box center [0, 0] width 0 height 0
click at [827, 473] on icon at bounding box center [1073, 307] width 2115 height 1047
click at [1186, 46] on span "Guardar" at bounding box center [1194, 49] width 39 height 12
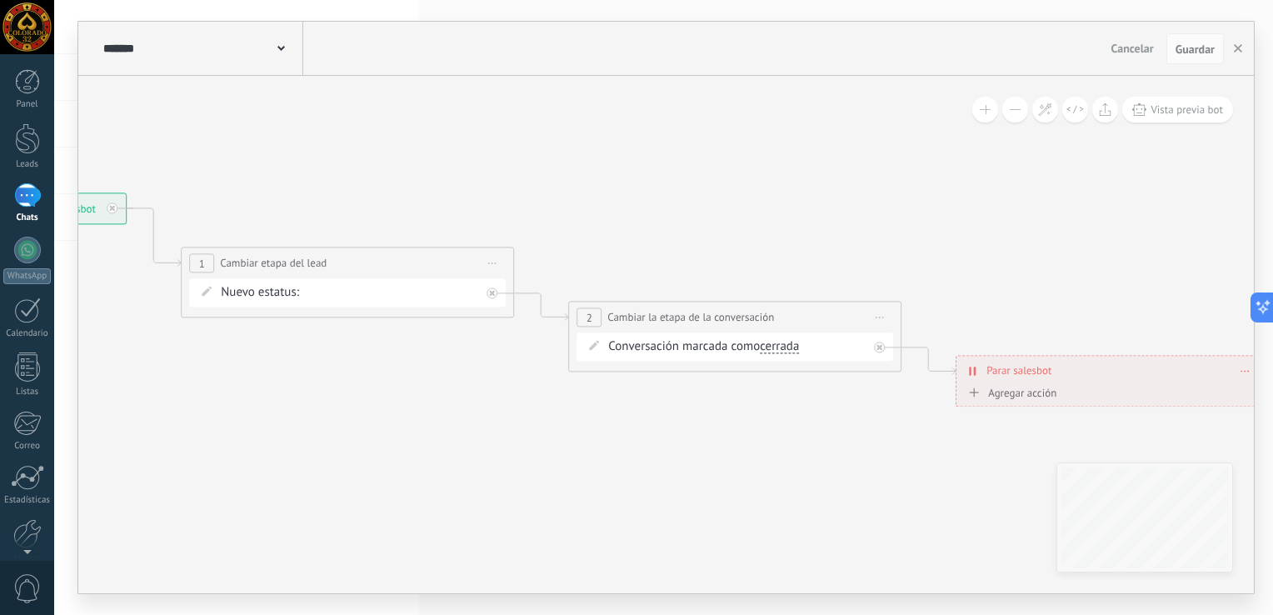
drag, startPoint x: 1126, startPoint y: 205, endPoint x: 680, endPoint y: 197, distance: 446.5
click at [680, 197] on icon at bounding box center [626, 300] width 2115 height 1047
click at [1239, 42] on button "button" at bounding box center [1237, 49] width 25 height 32
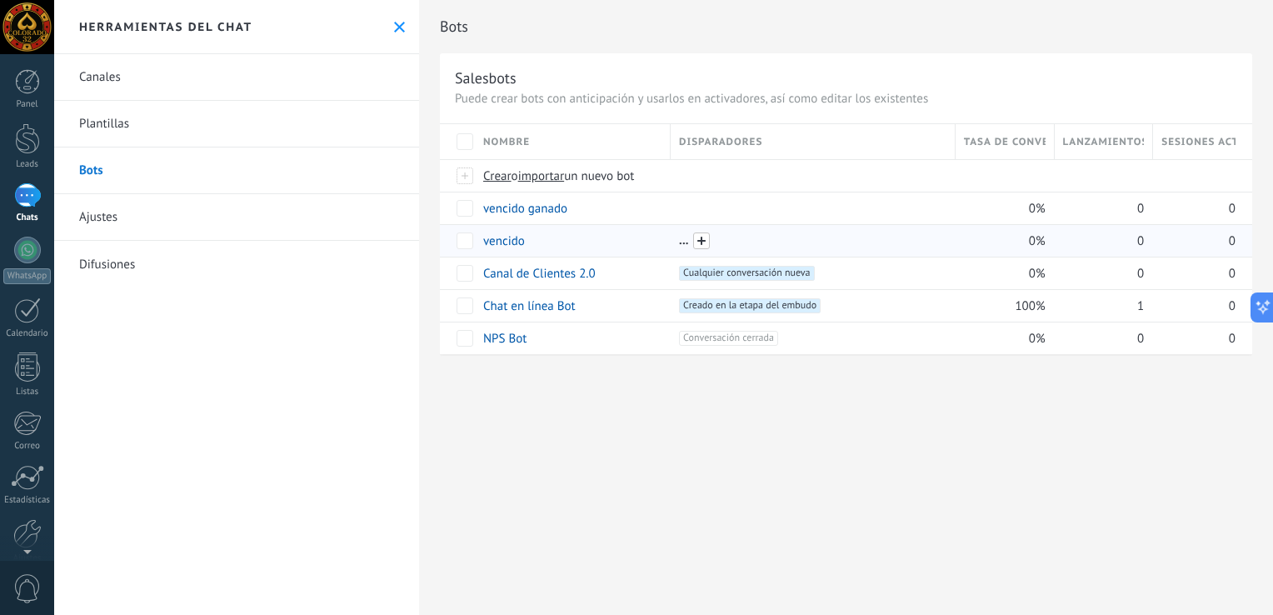
click at [702, 235] on span at bounding box center [701, 240] width 17 height 17
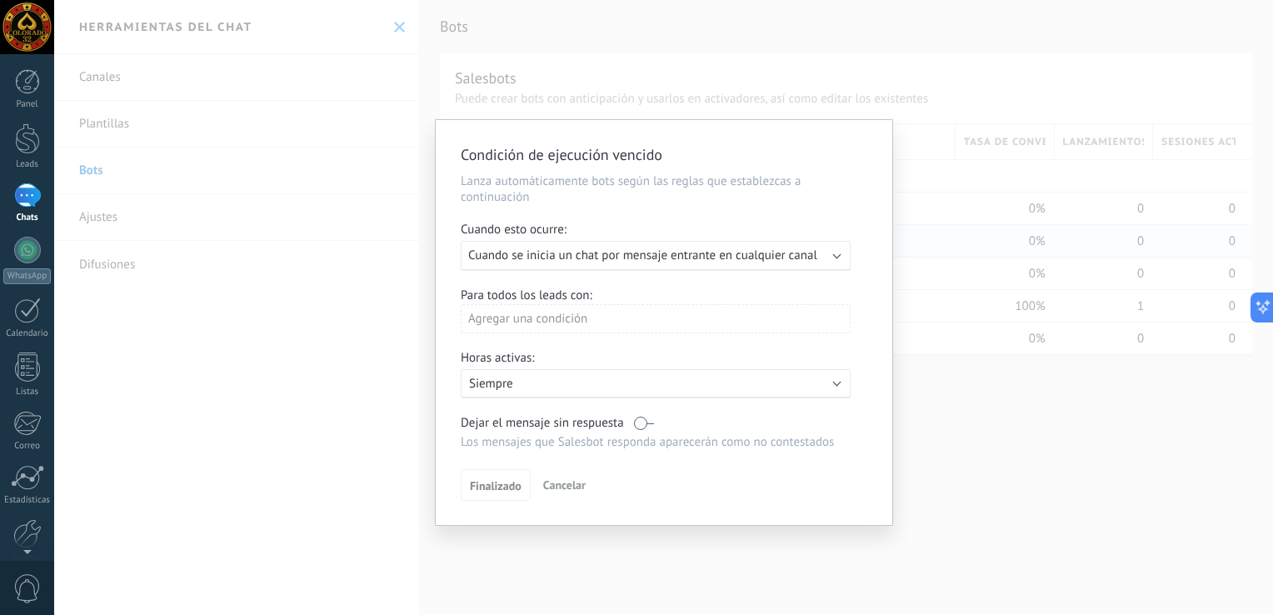
click at [653, 333] on div "Agregar una condición" at bounding box center [656, 318] width 390 height 29
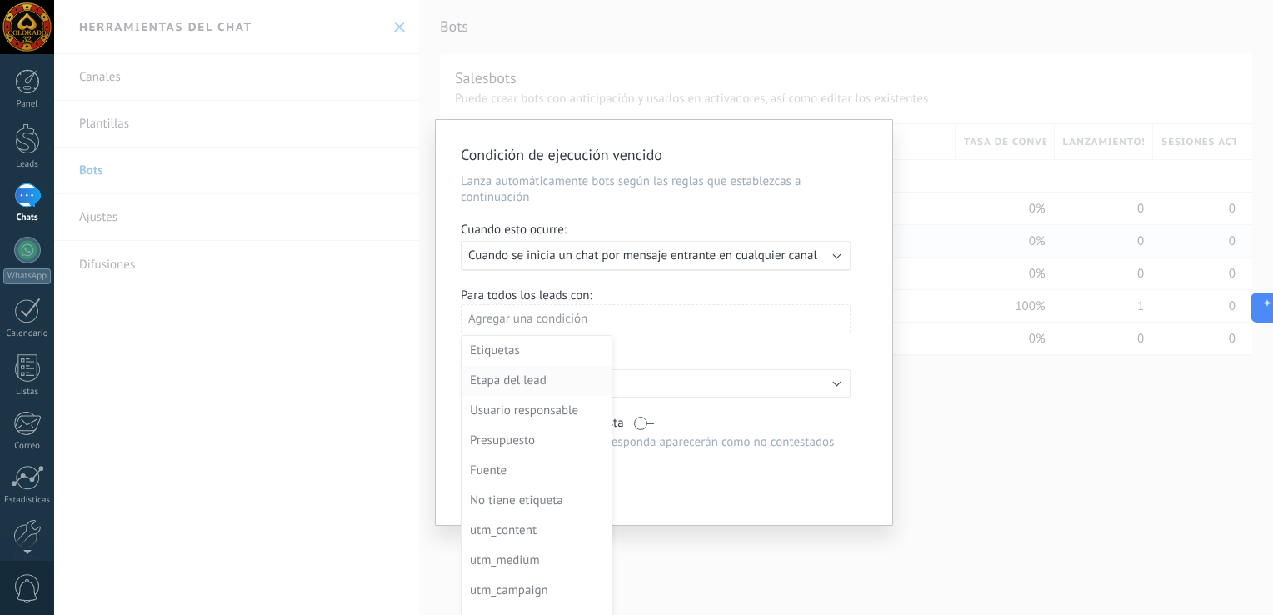
click at [551, 377] on div "Etapa del lead" at bounding box center [535, 380] width 130 height 23
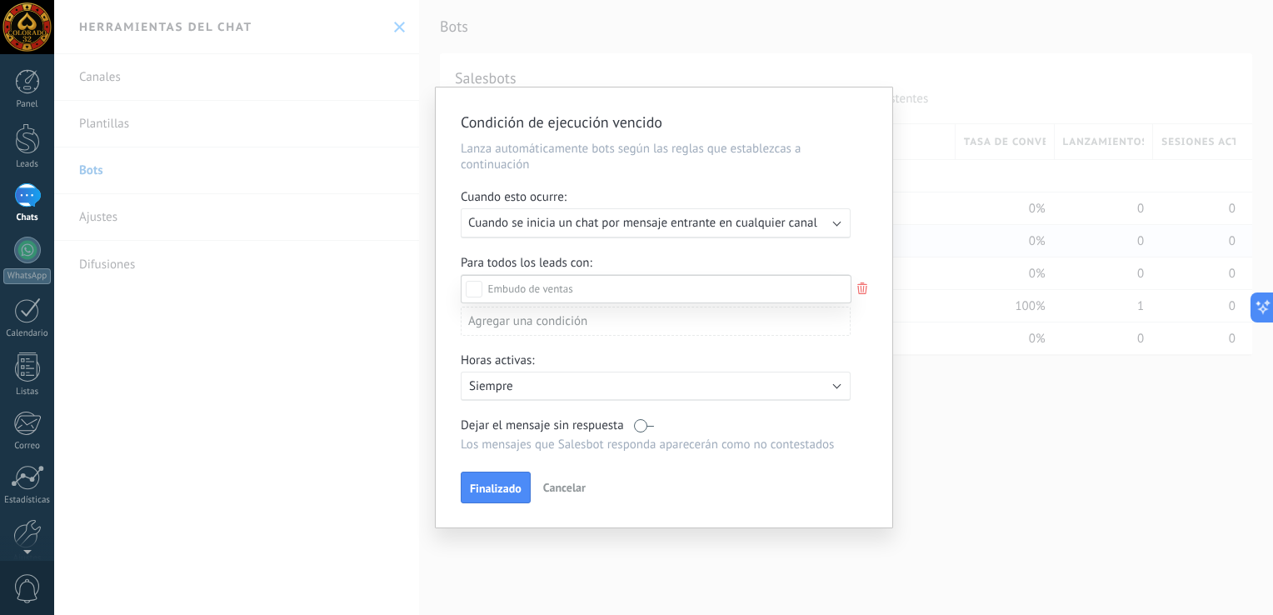
click at [630, 192] on div at bounding box center [663, 307] width 1219 height 615
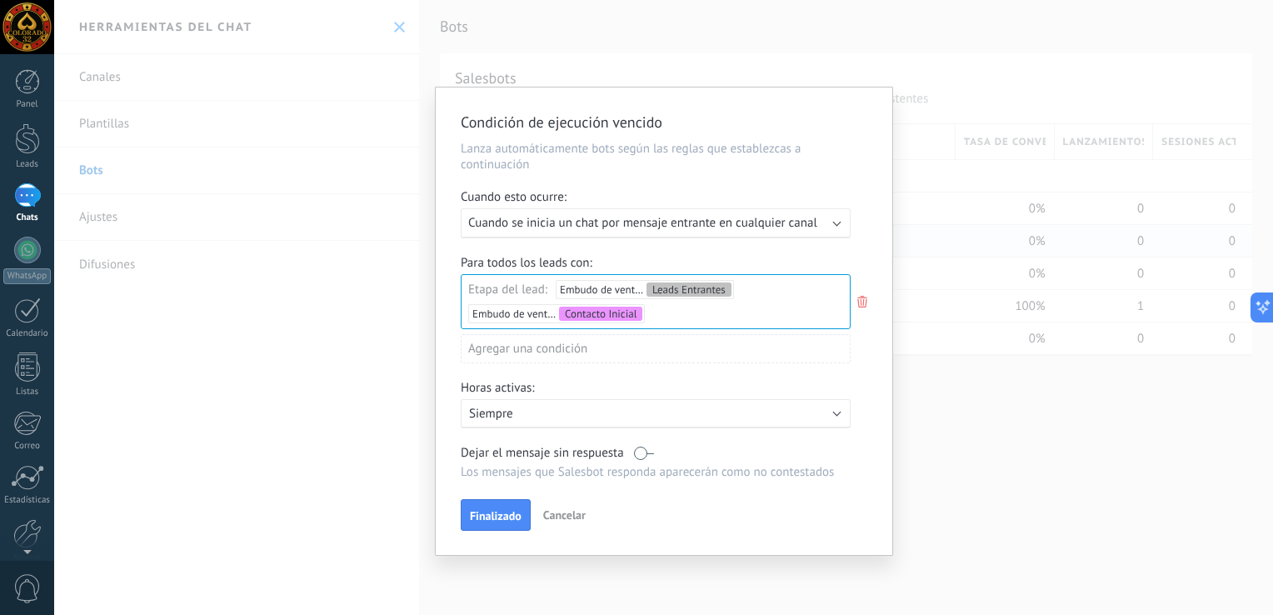
click at [683, 221] on span "Cuando se inicia un chat por mensaje entrante en cualquier canal" at bounding box center [642, 223] width 349 height 16
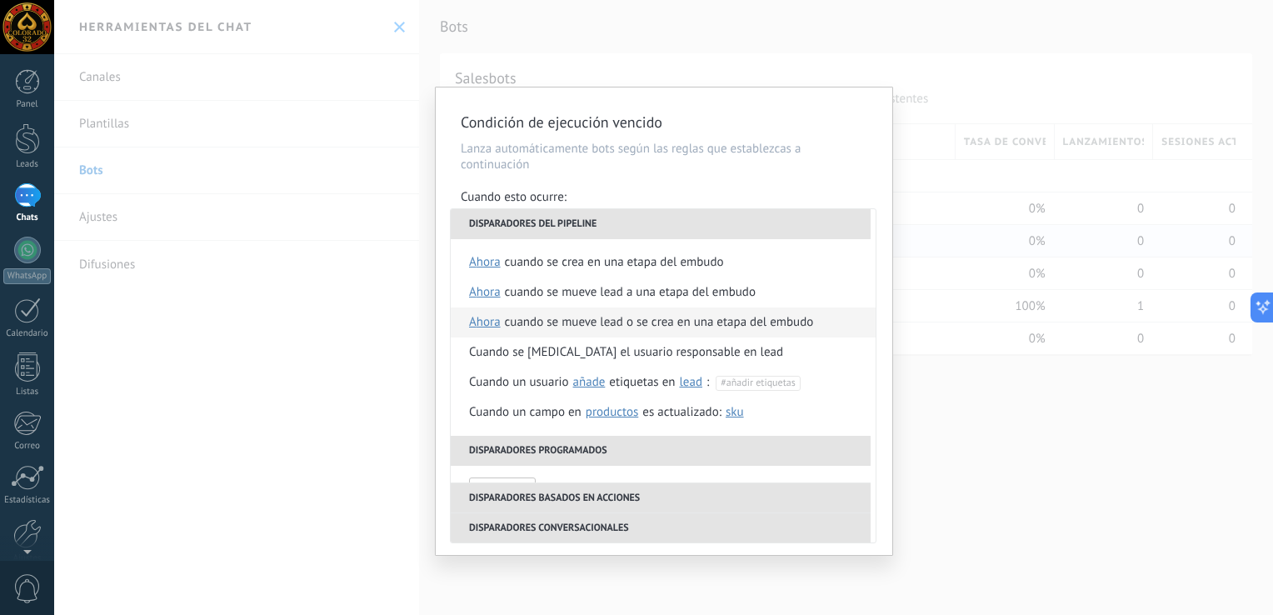
click at [486, 325] on span "ahora" at bounding box center [485, 322] width 32 height 30
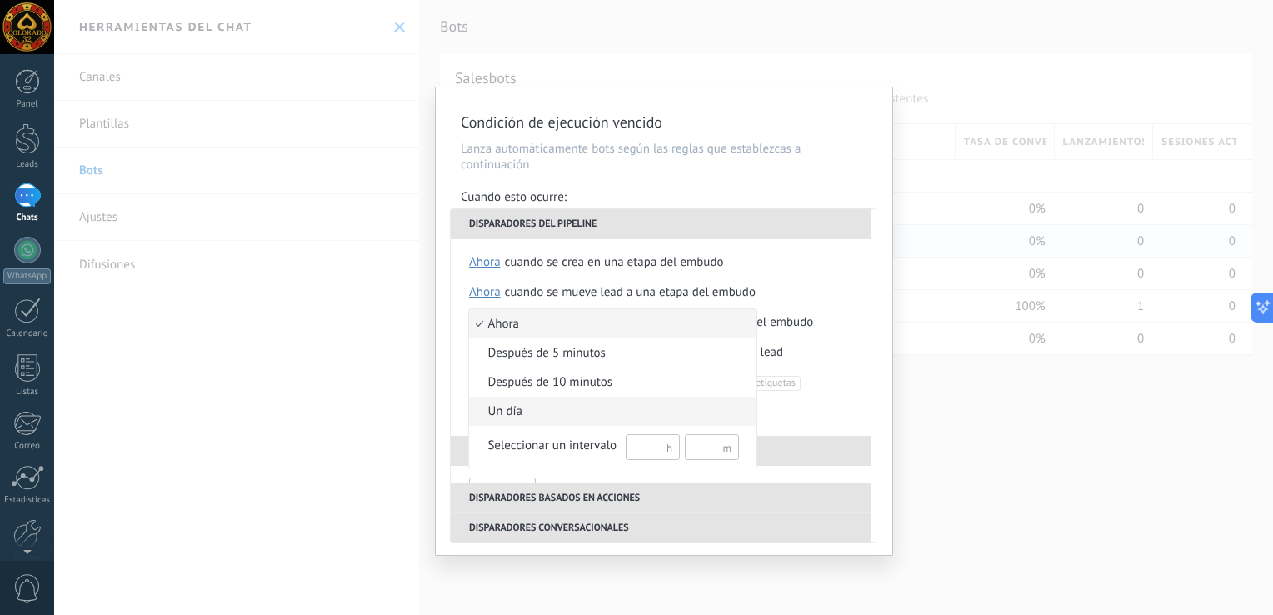
click at [528, 404] on span "un día" at bounding box center [604, 411] width 270 height 17
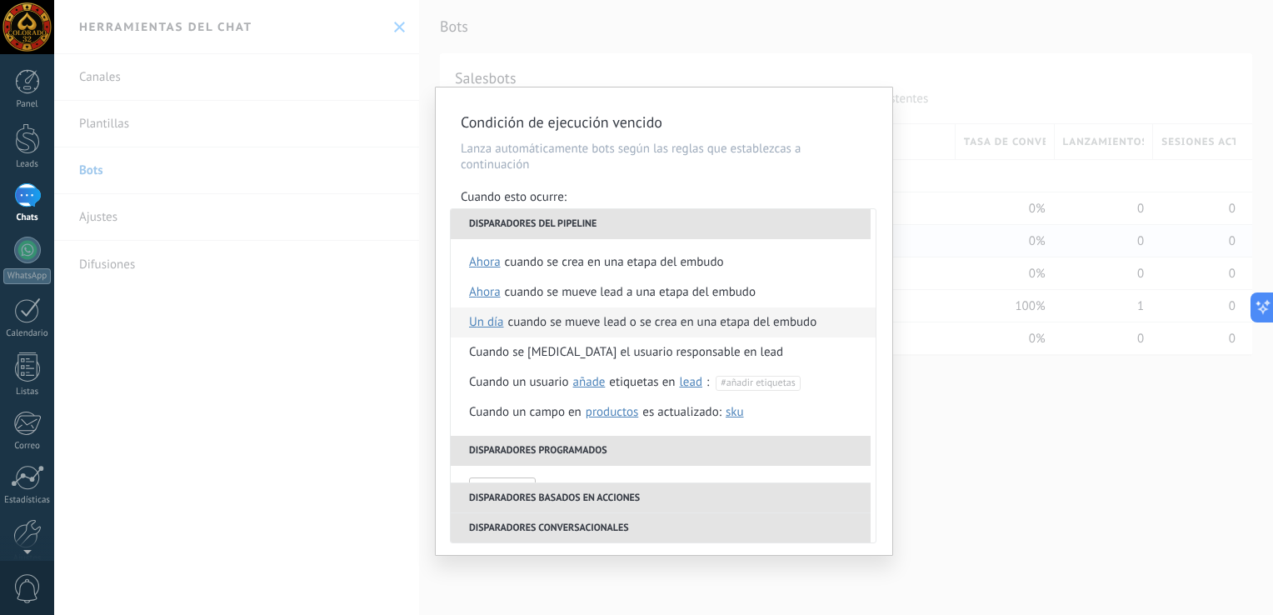
click at [581, 319] on div "Cuando se mueve lead o se crea en una etapa del embudo" at bounding box center [662, 322] width 309 height 30
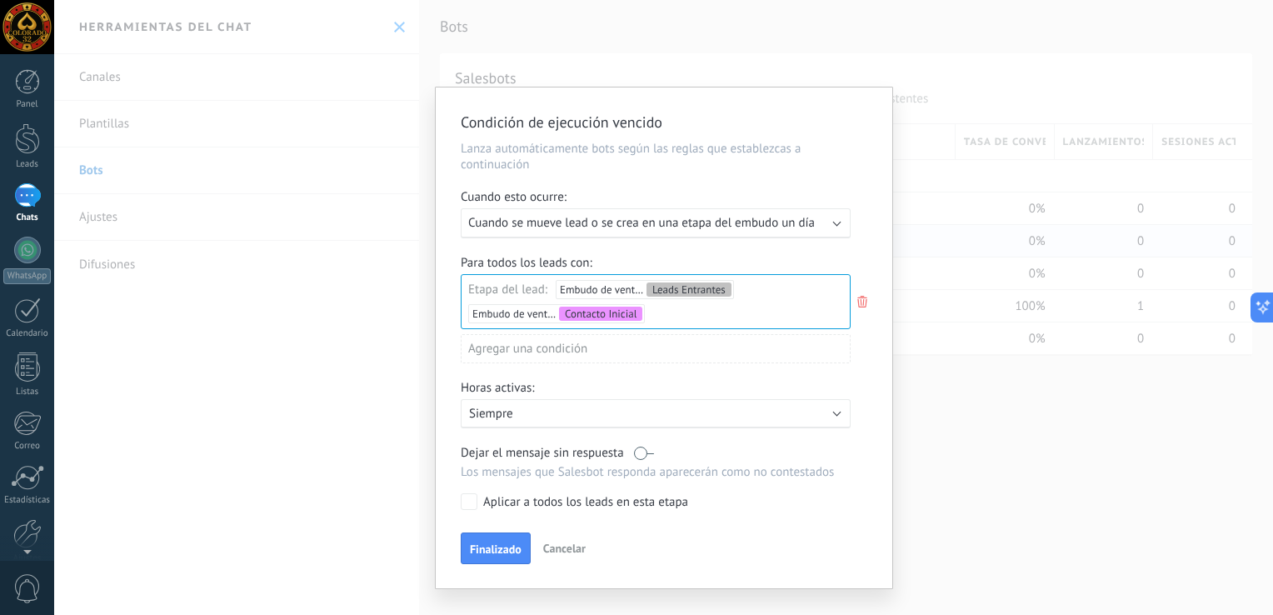
click at [736, 162] on p "Lanza automáticamente bots según las reglas que establezcas a continuación" at bounding box center [664, 157] width 407 height 32
click at [490, 553] on span "Finalizado" at bounding box center [496, 549] width 52 height 12
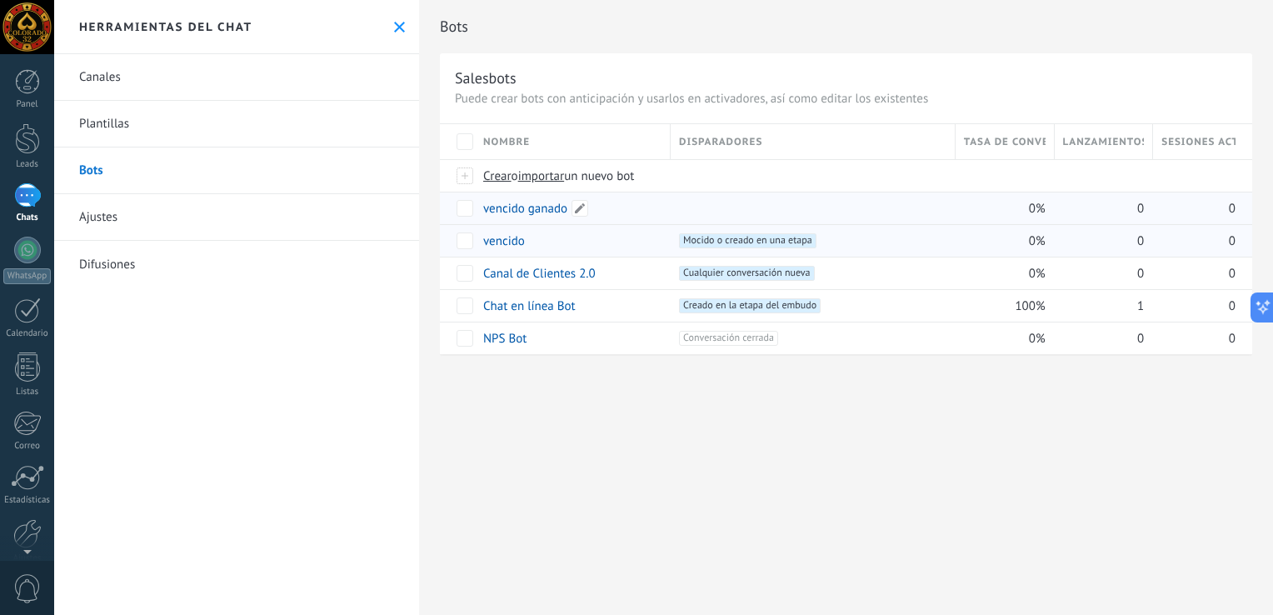
click at [539, 205] on link "vencido ganado" at bounding box center [525, 209] width 84 height 16
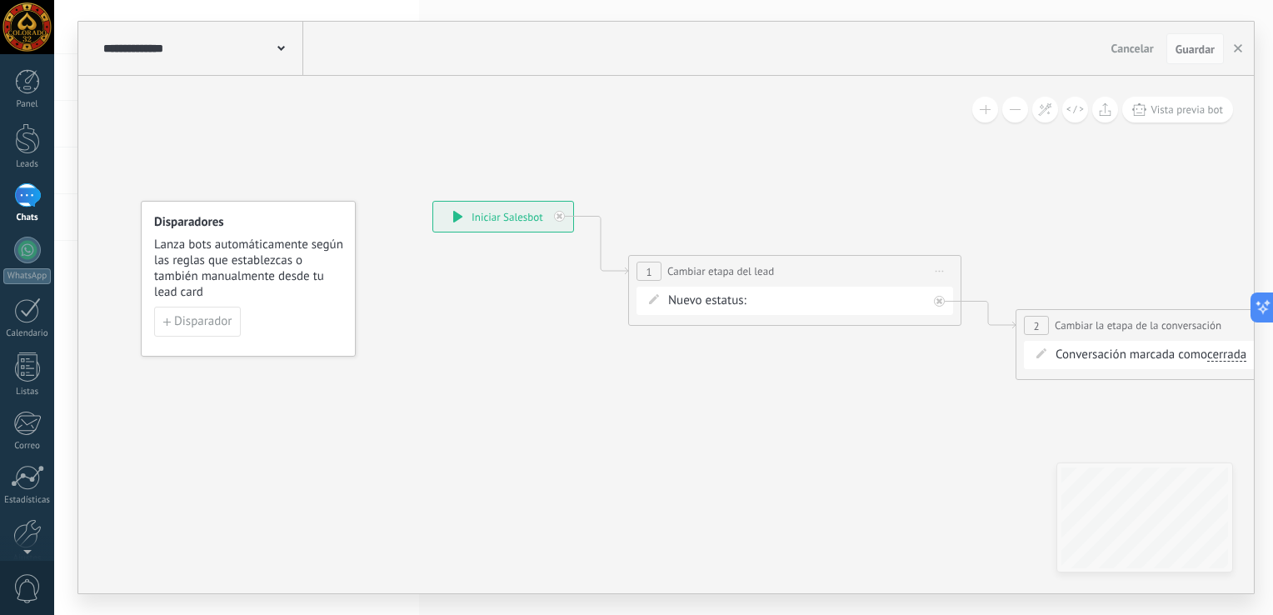
click at [0, 0] on div "Contacto Inicial Cargar Fichas Recargas Retiros VIPs Cliente– ganado Cliente – …" at bounding box center [0, 0] width 0 height 0
click at [0, 0] on label "Cargar Fichas" at bounding box center [0, 0] width 0 height 0
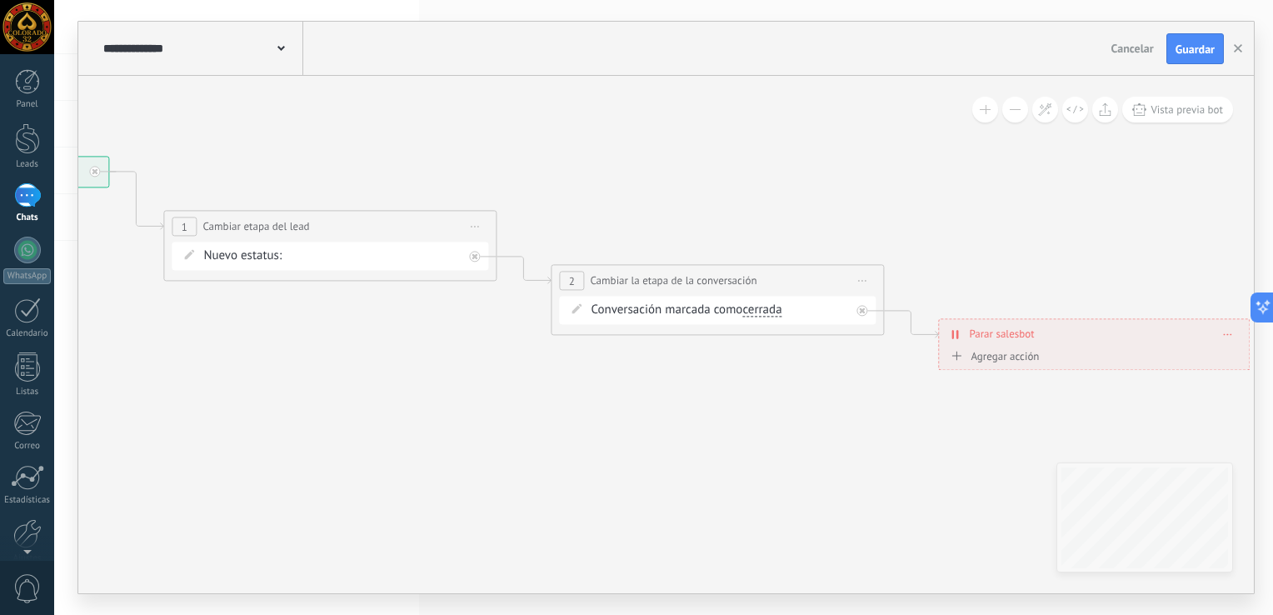
drag, startPoint x: 916, startPoint y: 381, endPoint x: 453, endPoint y: 337, distance: 465.2
click at [453, 337] on icon at bounding box center [608, 263] width 2115 height 1047
click at [1200, 45] on span "Guardar" at bounding box center [1194, 49] width 39 height 12
click at [1241, 52] on use "button" at bounding box center [1238, 48] width 8 height 8
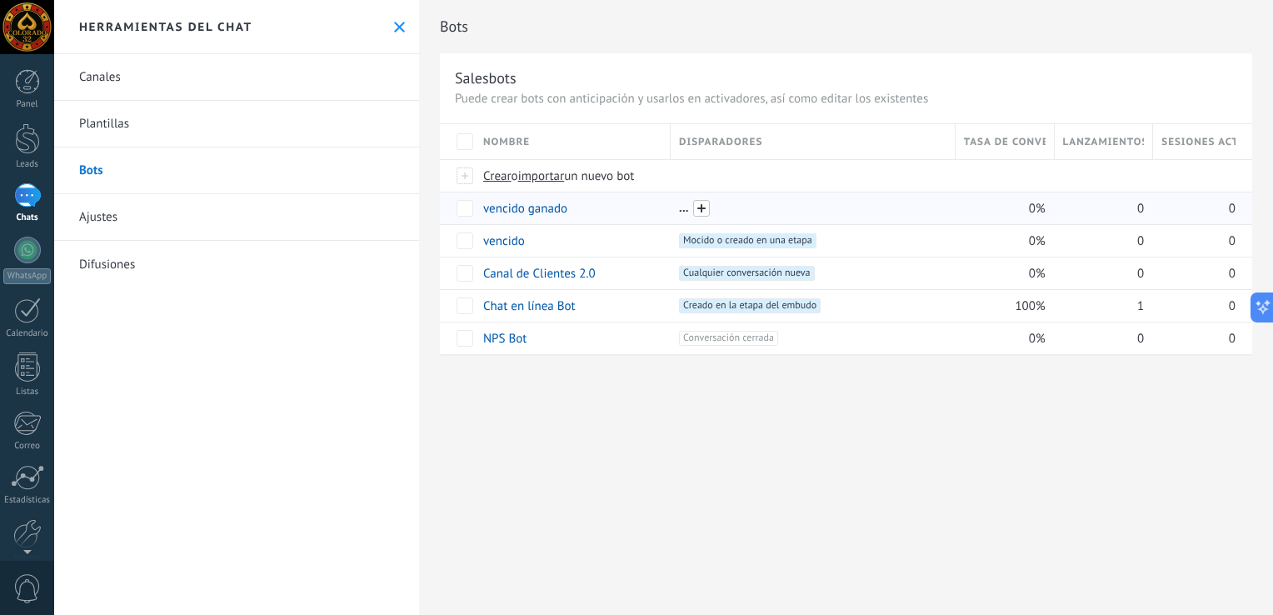
click at [701, 213] on span at bounding box center [701, 208] width 17 height 17
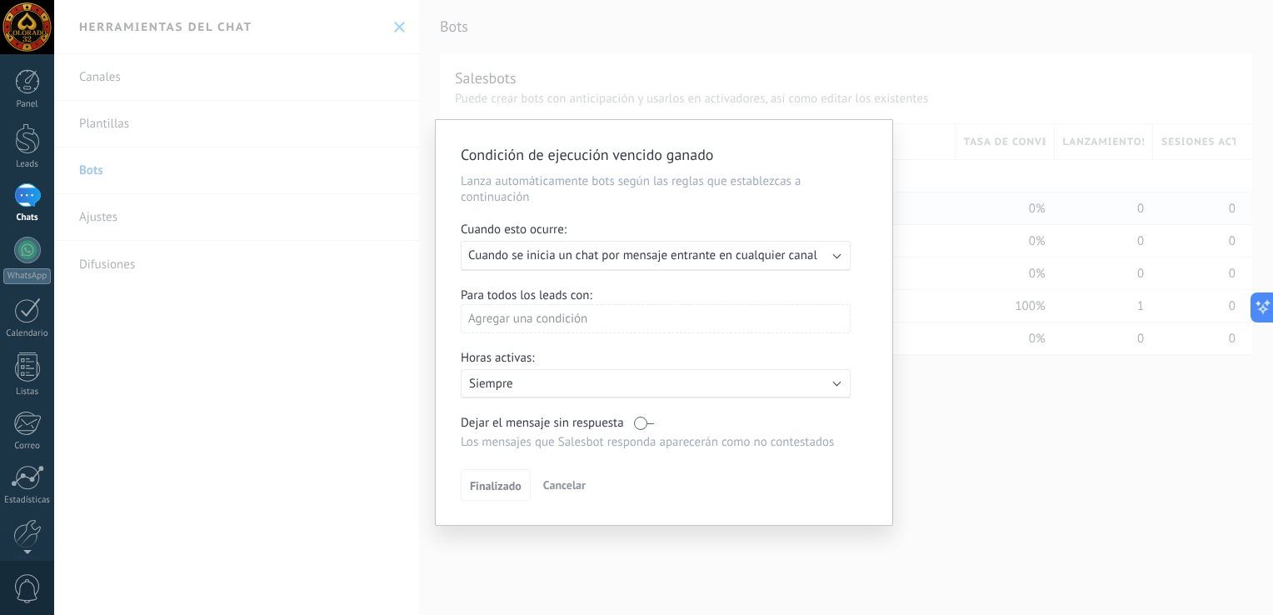
click at [811, 265] on div "Ejecutar: Cuando se inicia un chat por mensaje entrante en cualquier canal" at bounding box center [656, 256] width 390 height 30
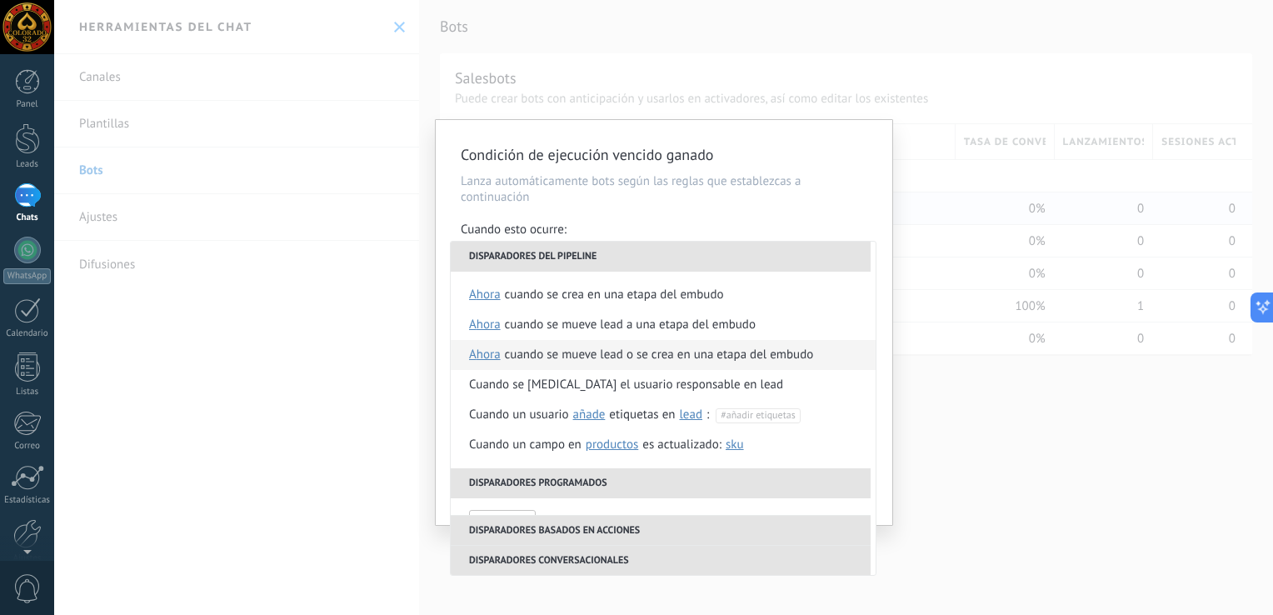
click at [491, 353] on span "ahora" at bounding box center [485, 355] width 32 height 30
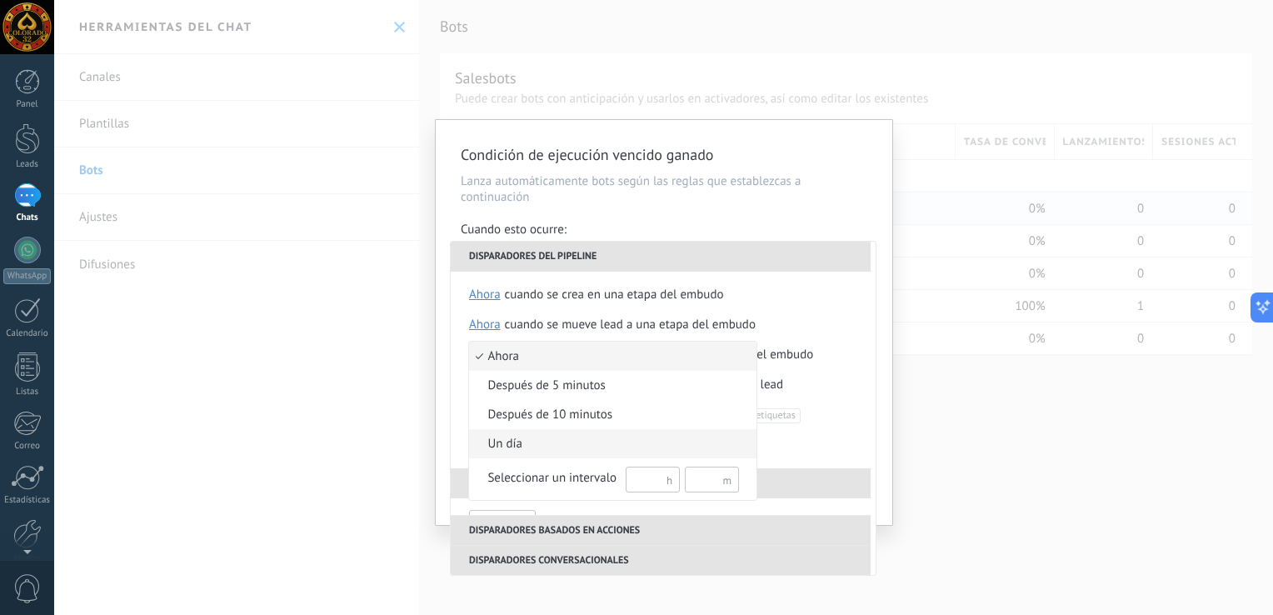
click at [521, 443] on span "un día" at bounding box center [604, 444] width 270 height 17
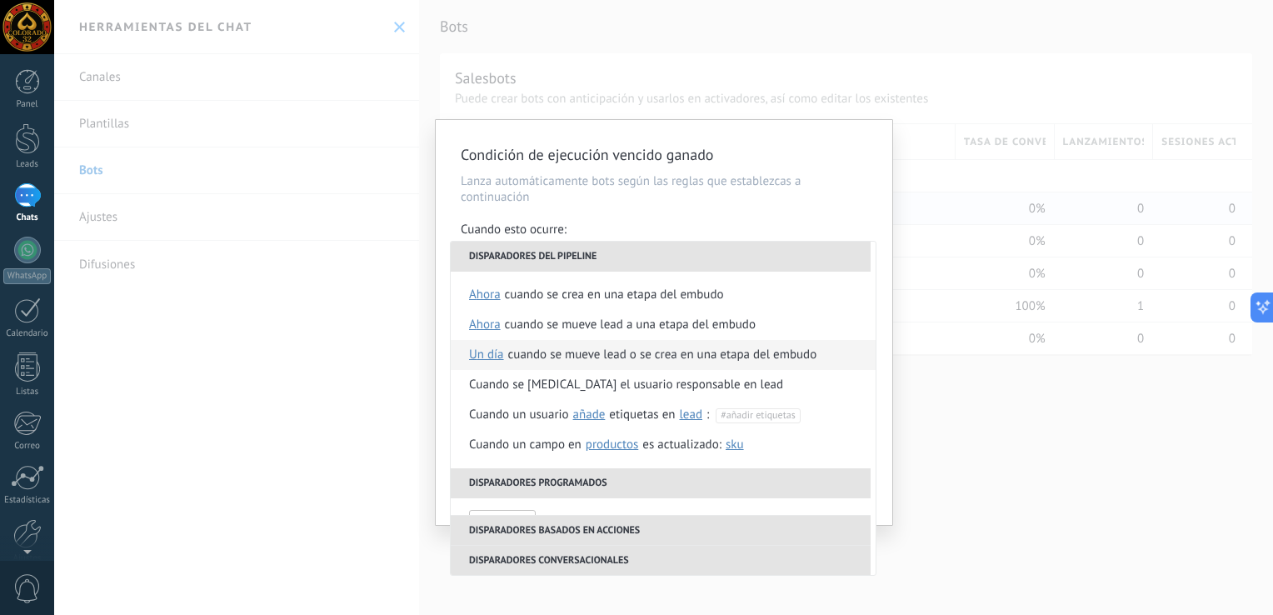
click at [597, 357] on div "Cuando se mueve lead o se crea en una etapa del embudo" at bounding box center [662, 355] width 309 height 30
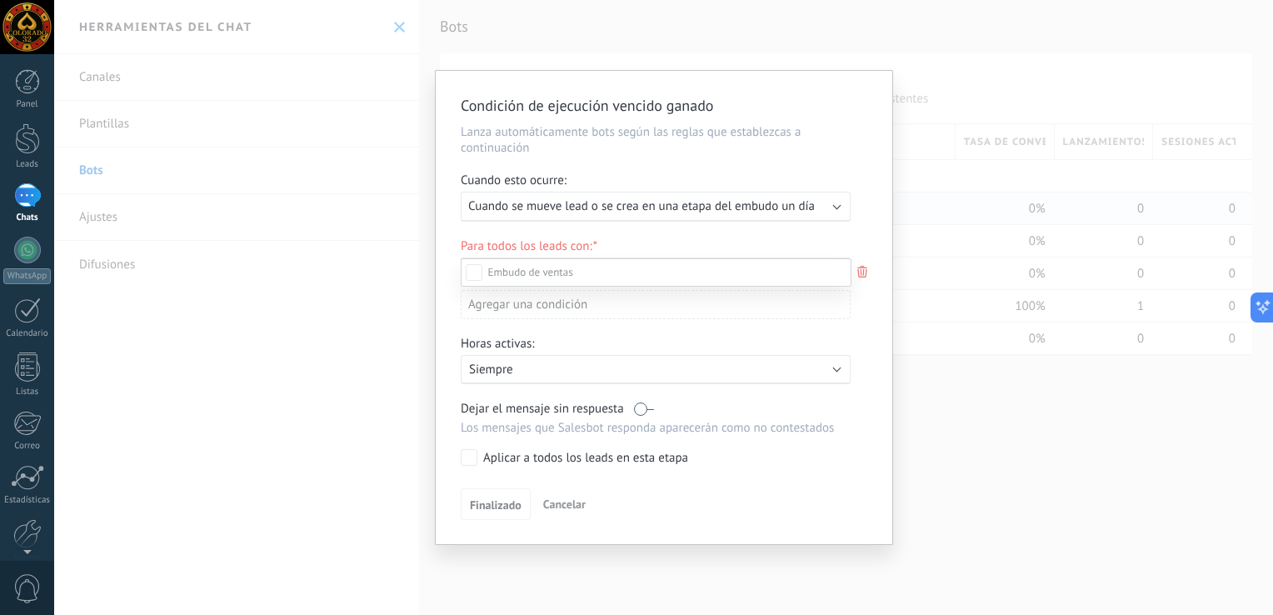
click at [738, 127] on div at bounding box center [663, 307] width 1219 height 615
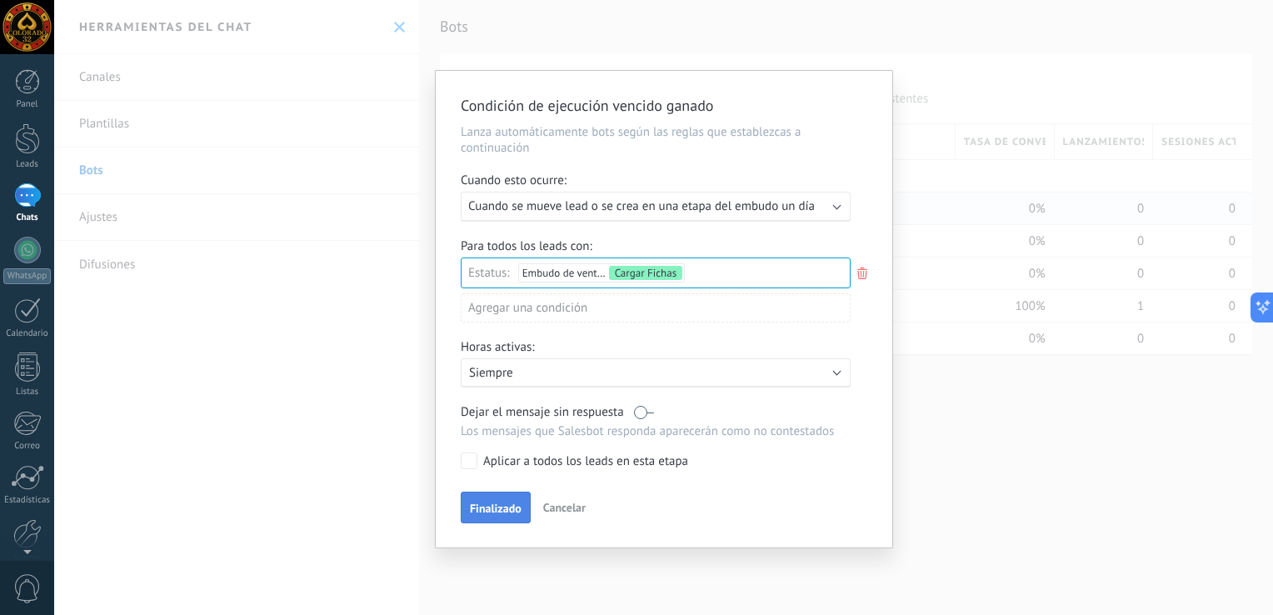
click at [499, 506] on span "Finalizado" at bounding box center [496, 508] width 52 height 12
